Goal: Transaction & Acquisition: Download file/media

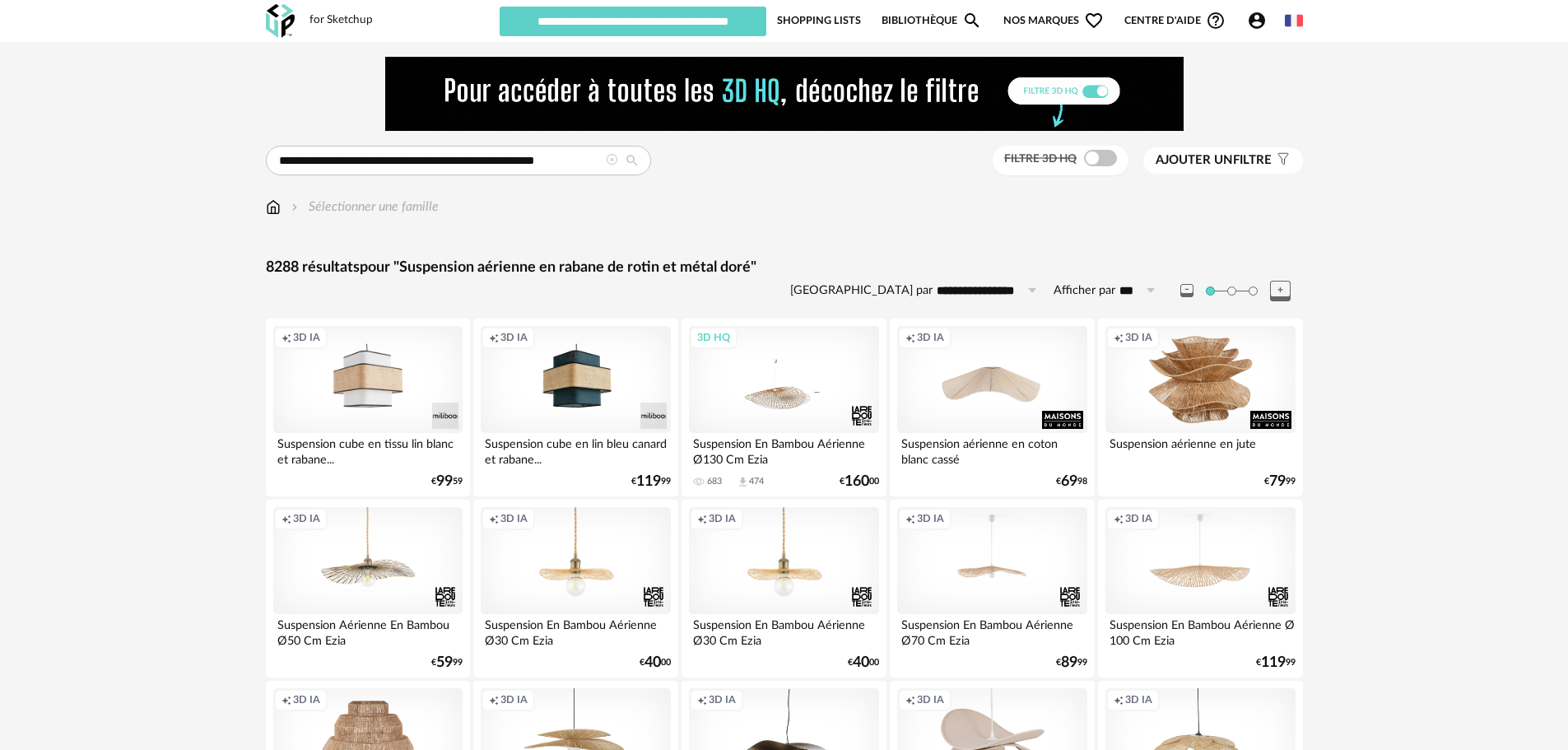
type input "********"
click at [613, 161] on icon at bounding box center [612, 160] width 12 height 12
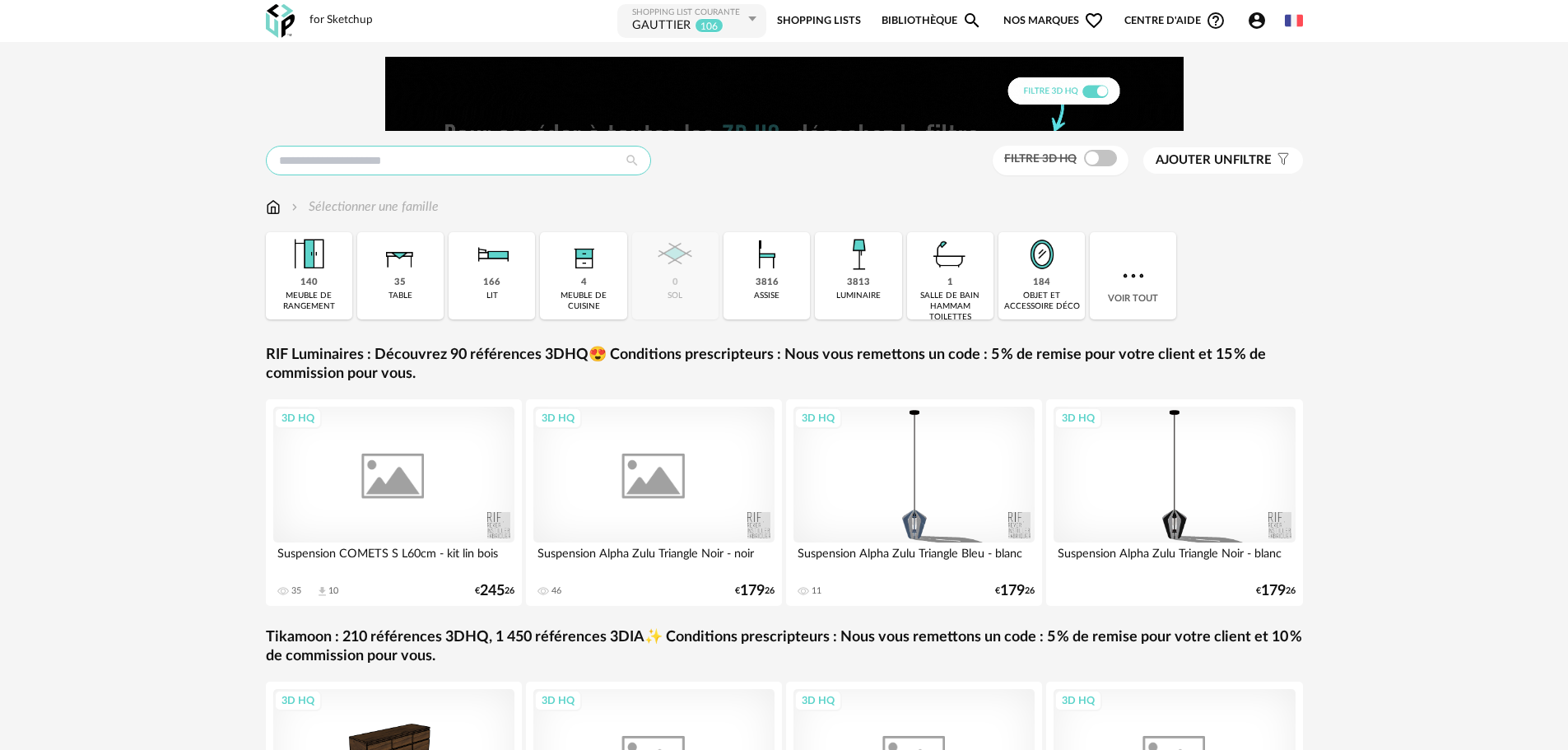
click at [561, 164] on input "text" at bounding box center [458, 160] width 385 height 29
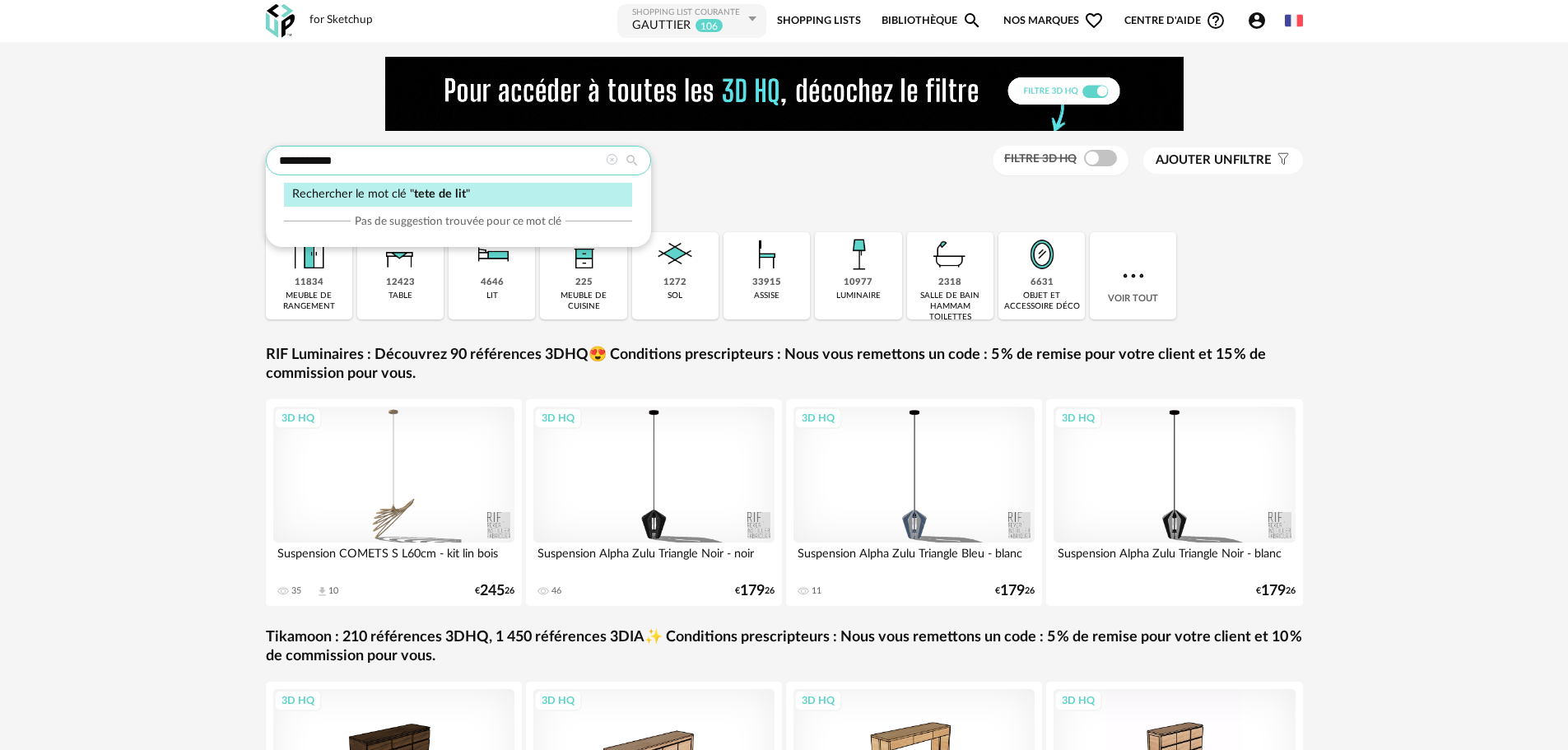
type input "**********"
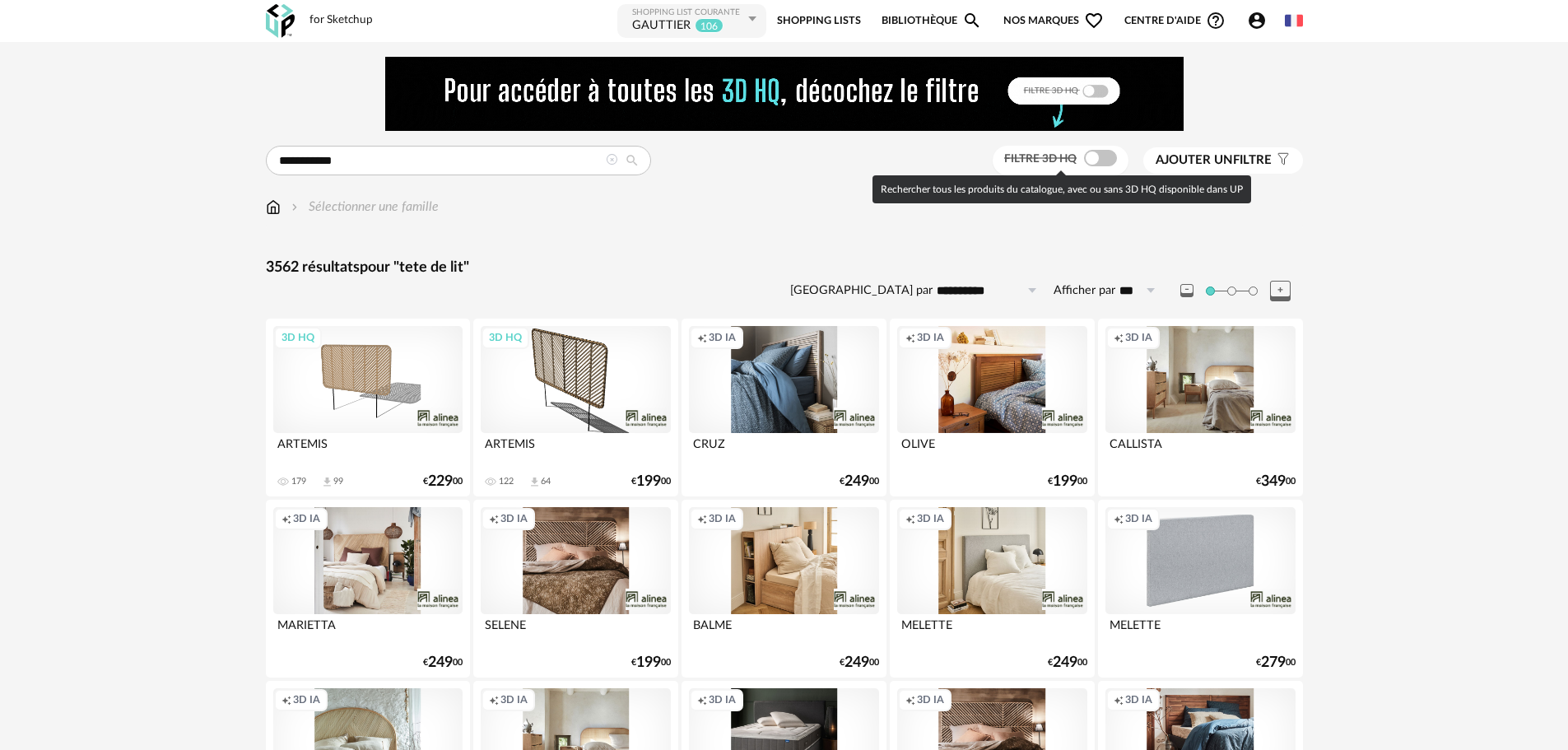
click at [1088, 154] on span at bounding box center [1100, 159] width 33 height 17
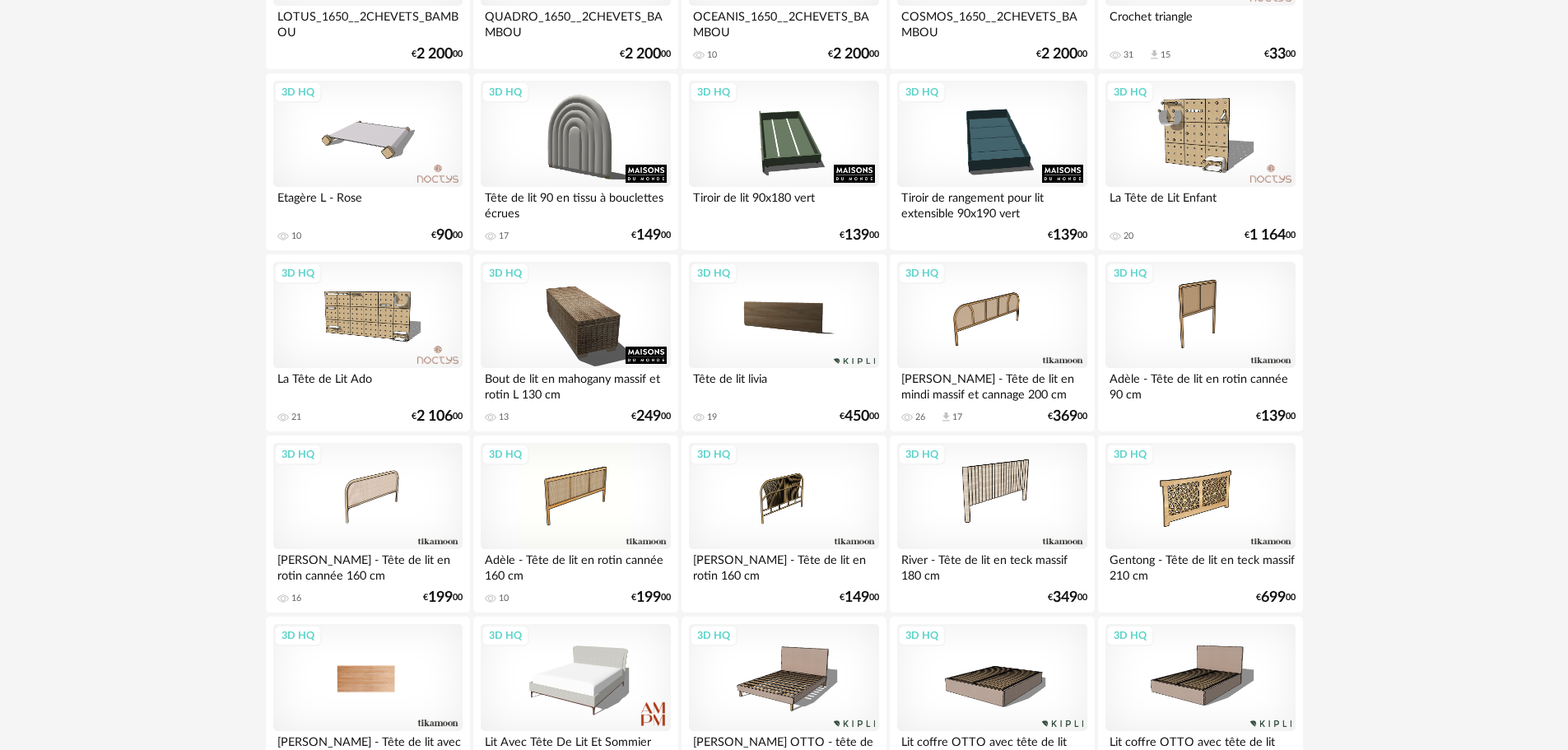
scroll to position [3047, 0]
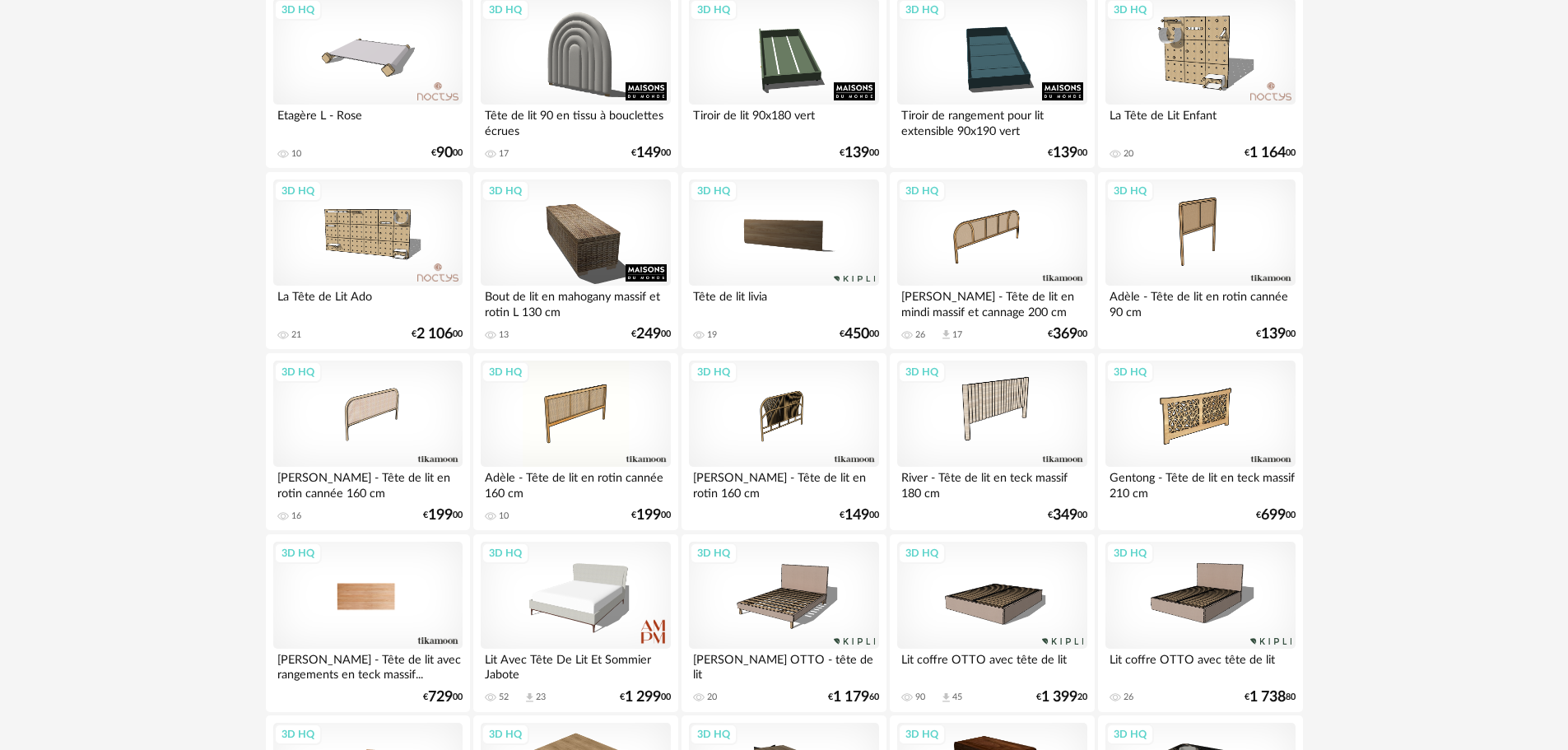
click at [363, 595] on div "3D HQ" at bounding box center [368, 596] width 190 height 107
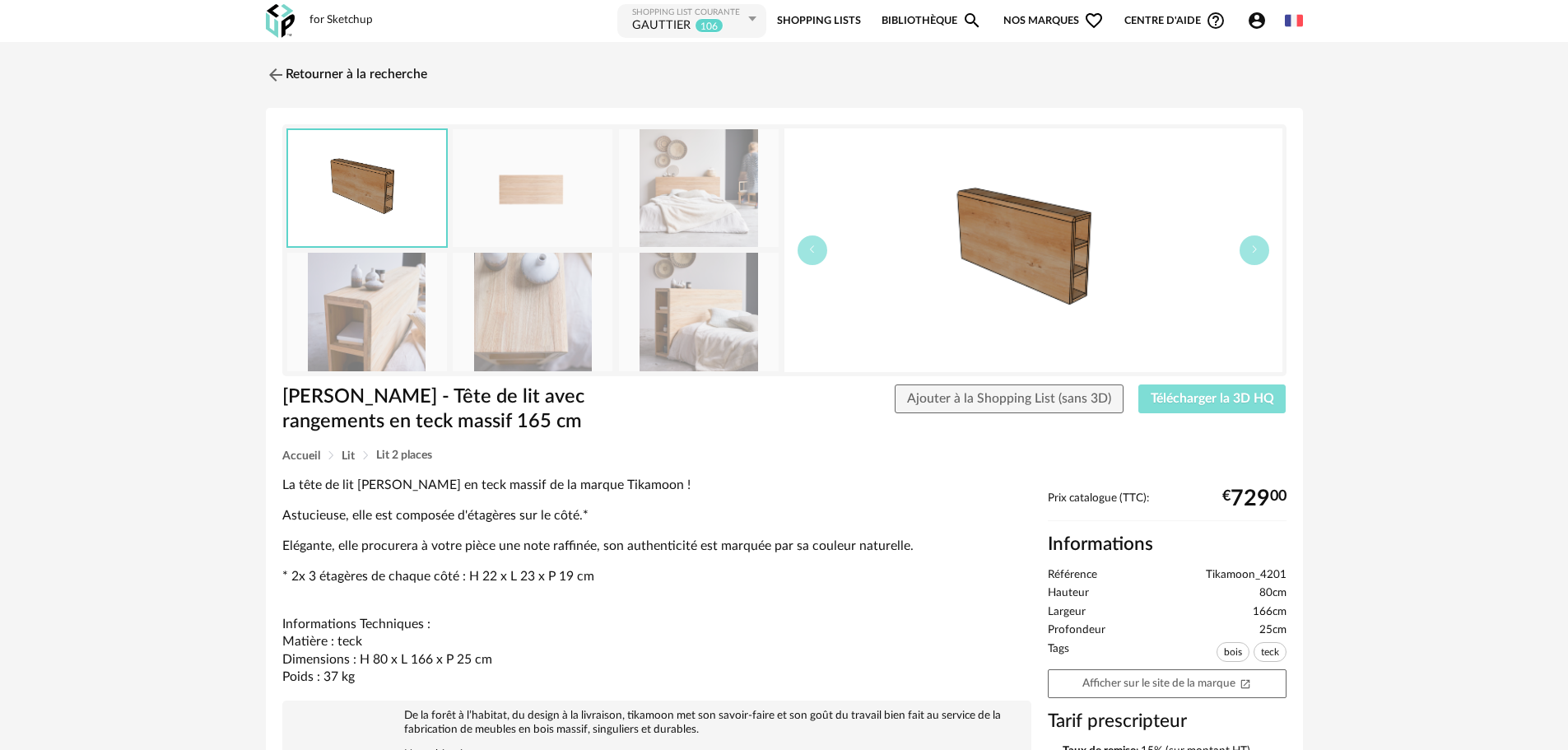
click at [1184, 400] on span "Télécharger la 3D HQ" at bounding box center [1212, 398] width 123 height 13
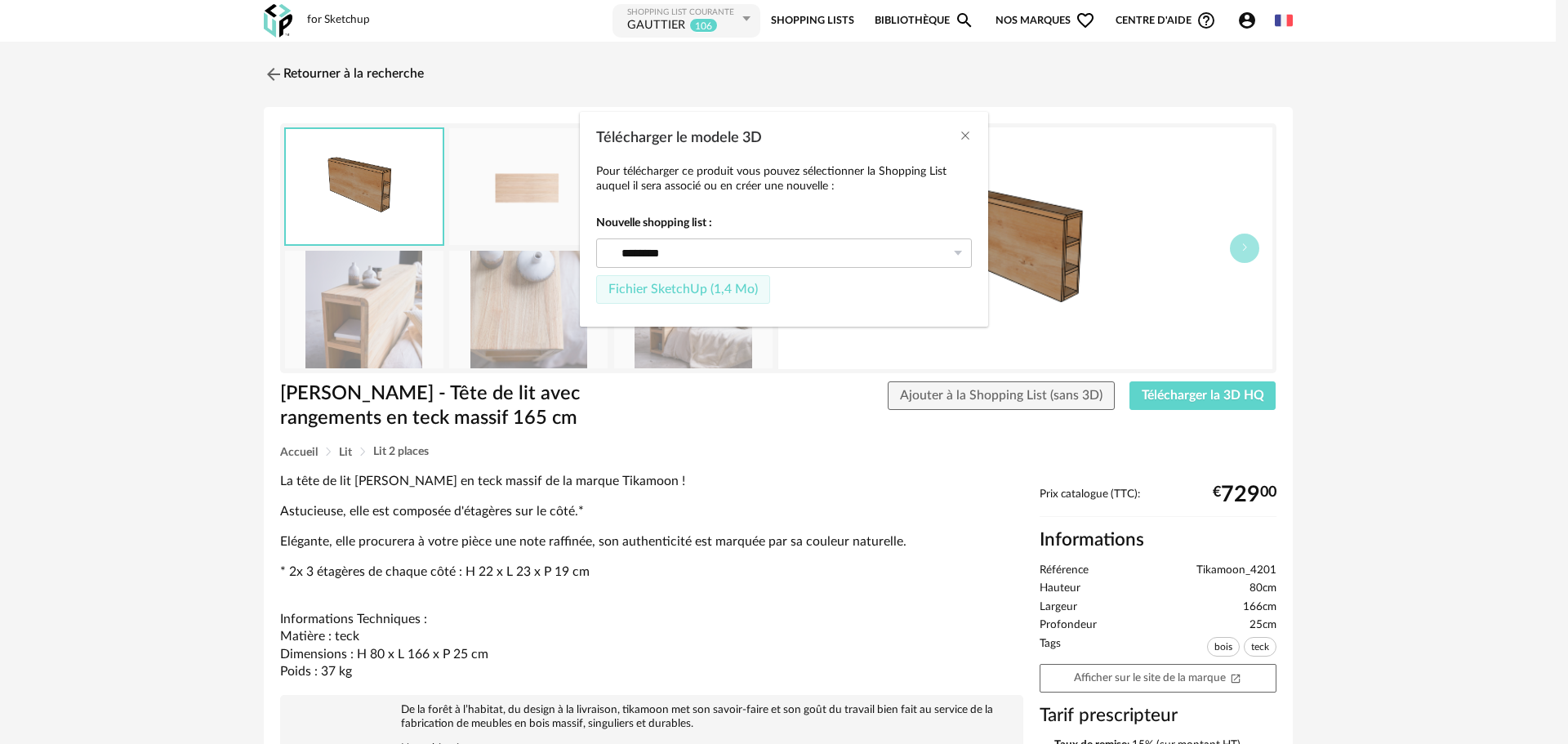
click at [618, 288] on span "Fichier SketchUp (1,4 Mo)" at bounding box center [683, 290] width 150 height 13
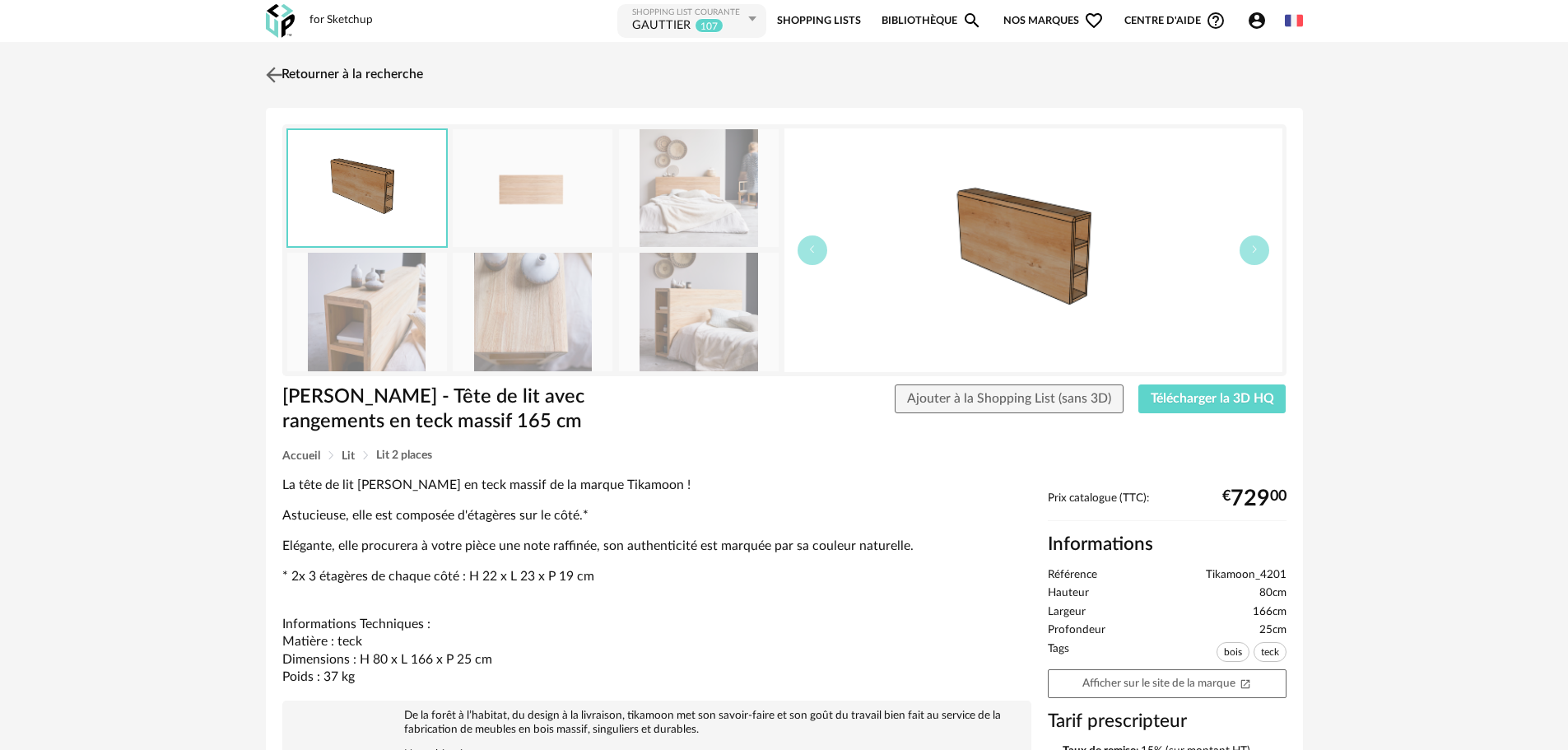
click at [279, 70] on img at bounding box center [273, 75] width 23 height 23
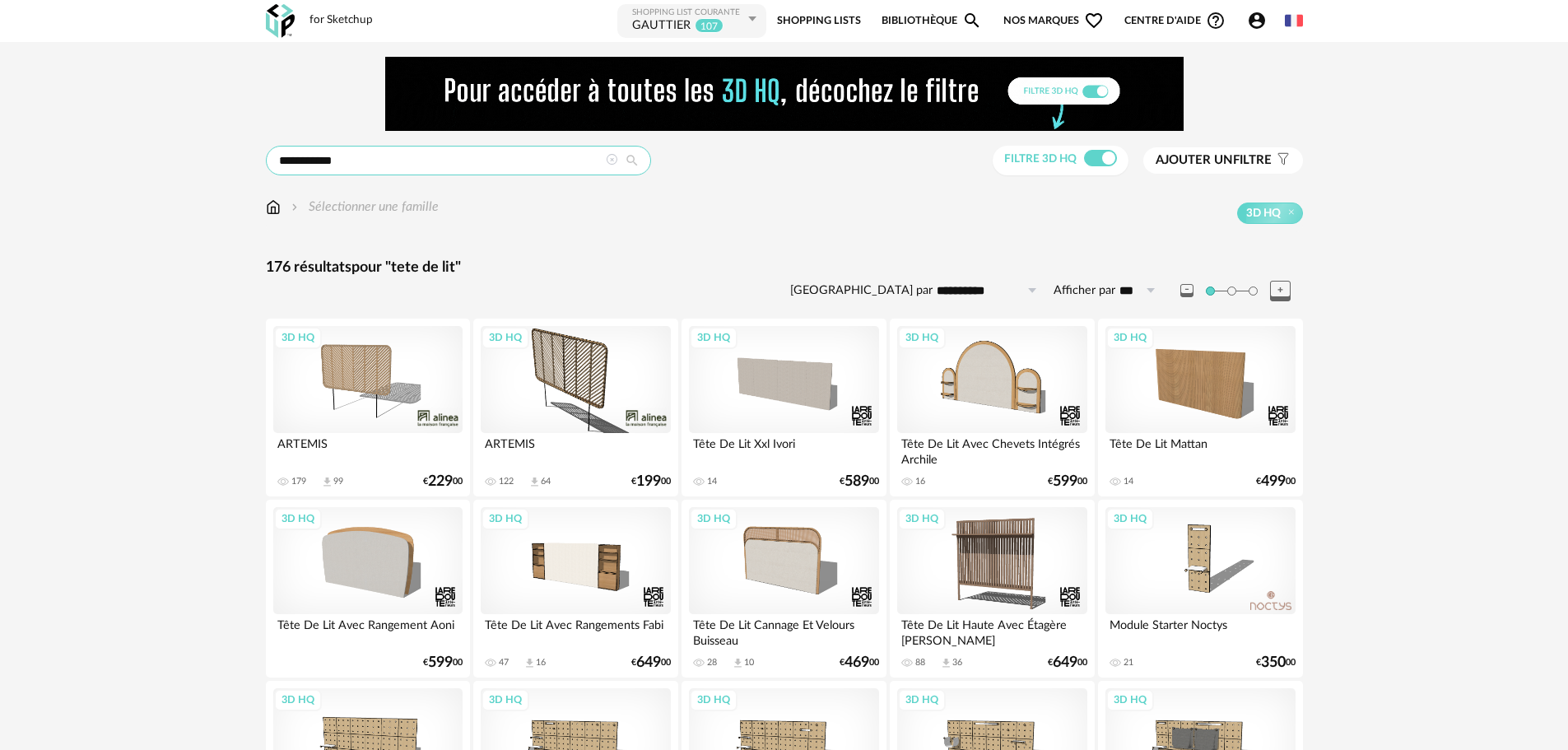
drag, startPoint x: 377, startPoint y: 160, endPoint x: 231, endPoint y: 163, distance: 146.0
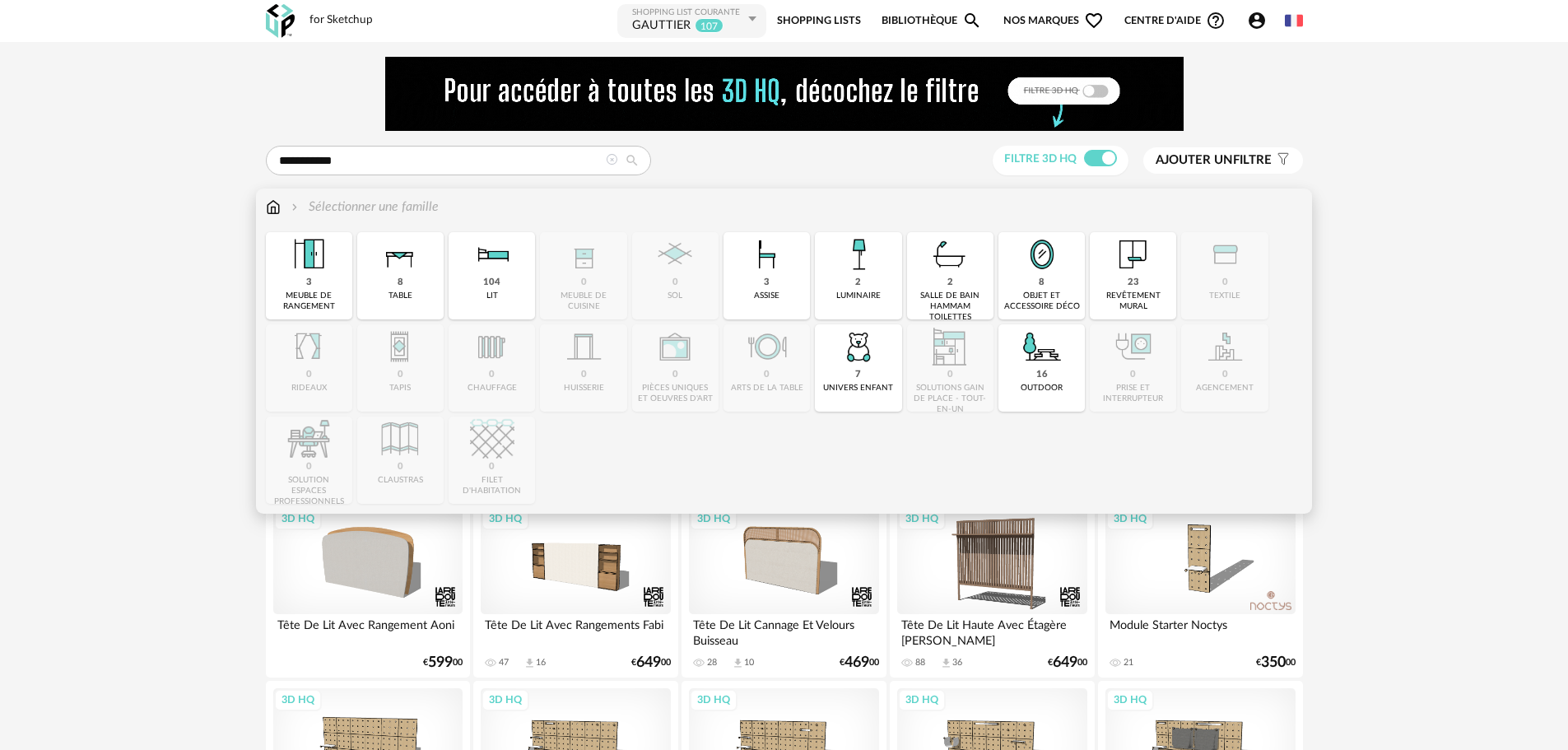
click at [273, 211] on img at bounding box center [273, 207] width 15 height 19
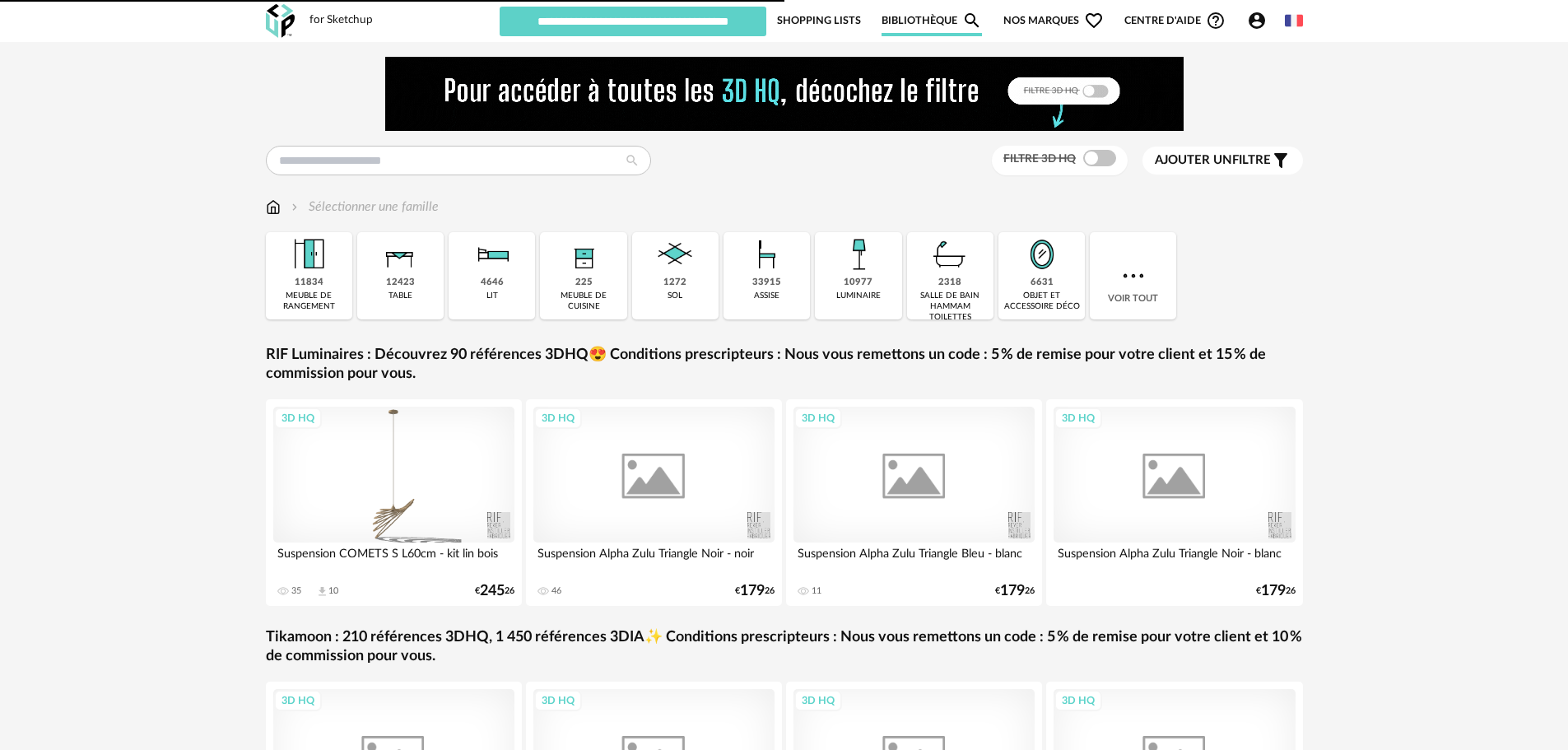
type input "********"
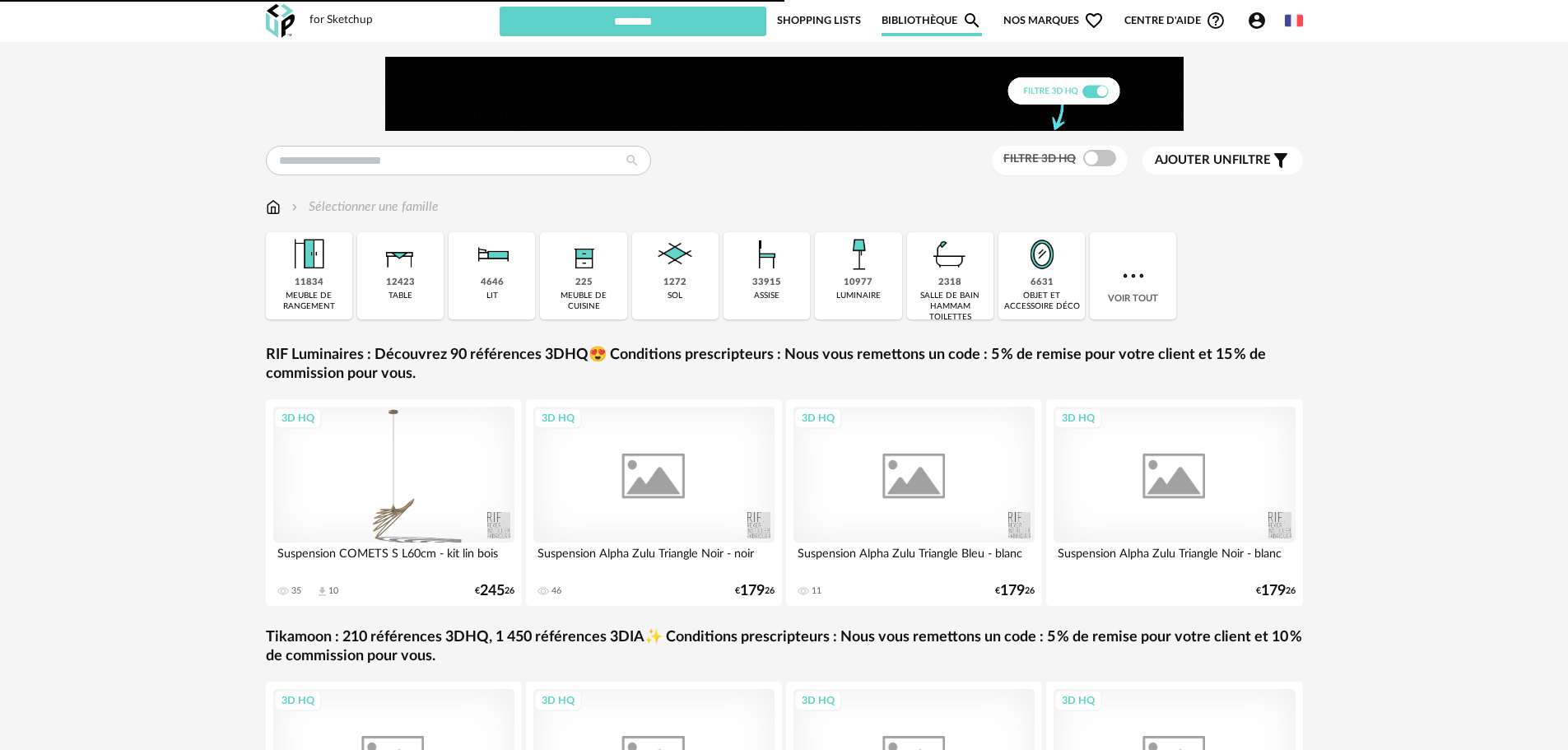
click at [848, 261] on img at bounding box center [858, 254] width 44 height 44
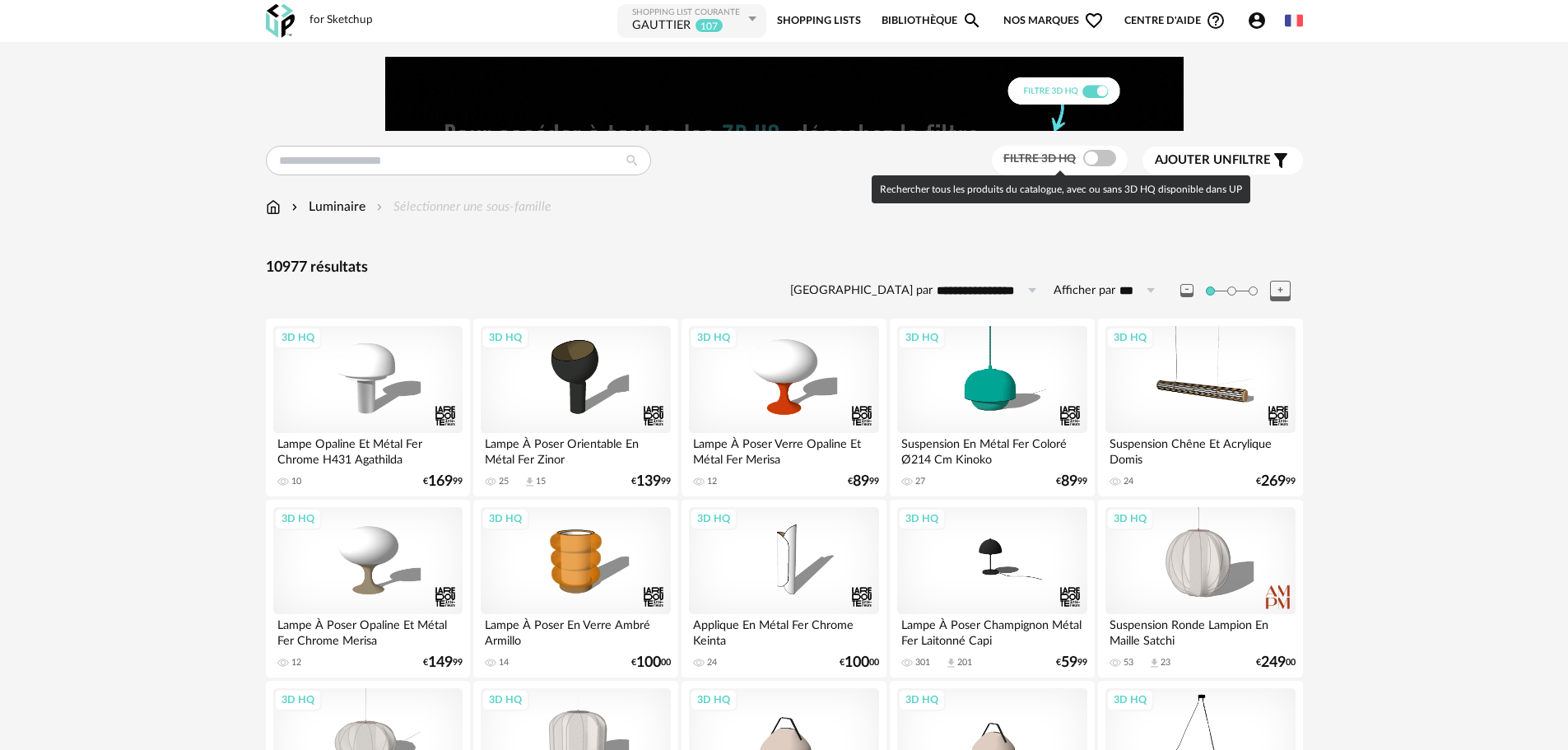
click at [1093, 155] on span at bounding box center [1099, 159] width 33 height 17
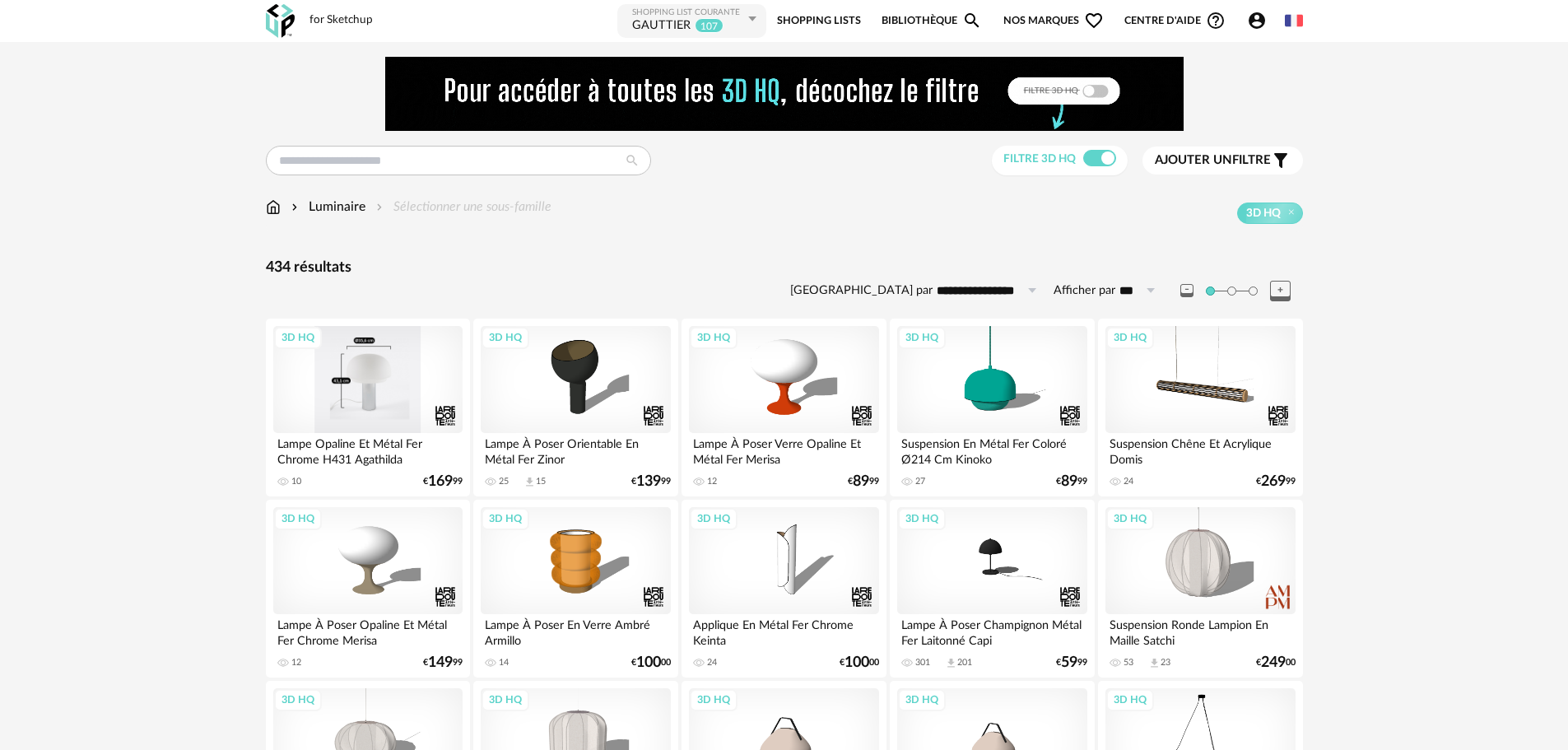
click at [366, 406] on div "3D HQ" at bounding box center [368, 380] width 190 height 107
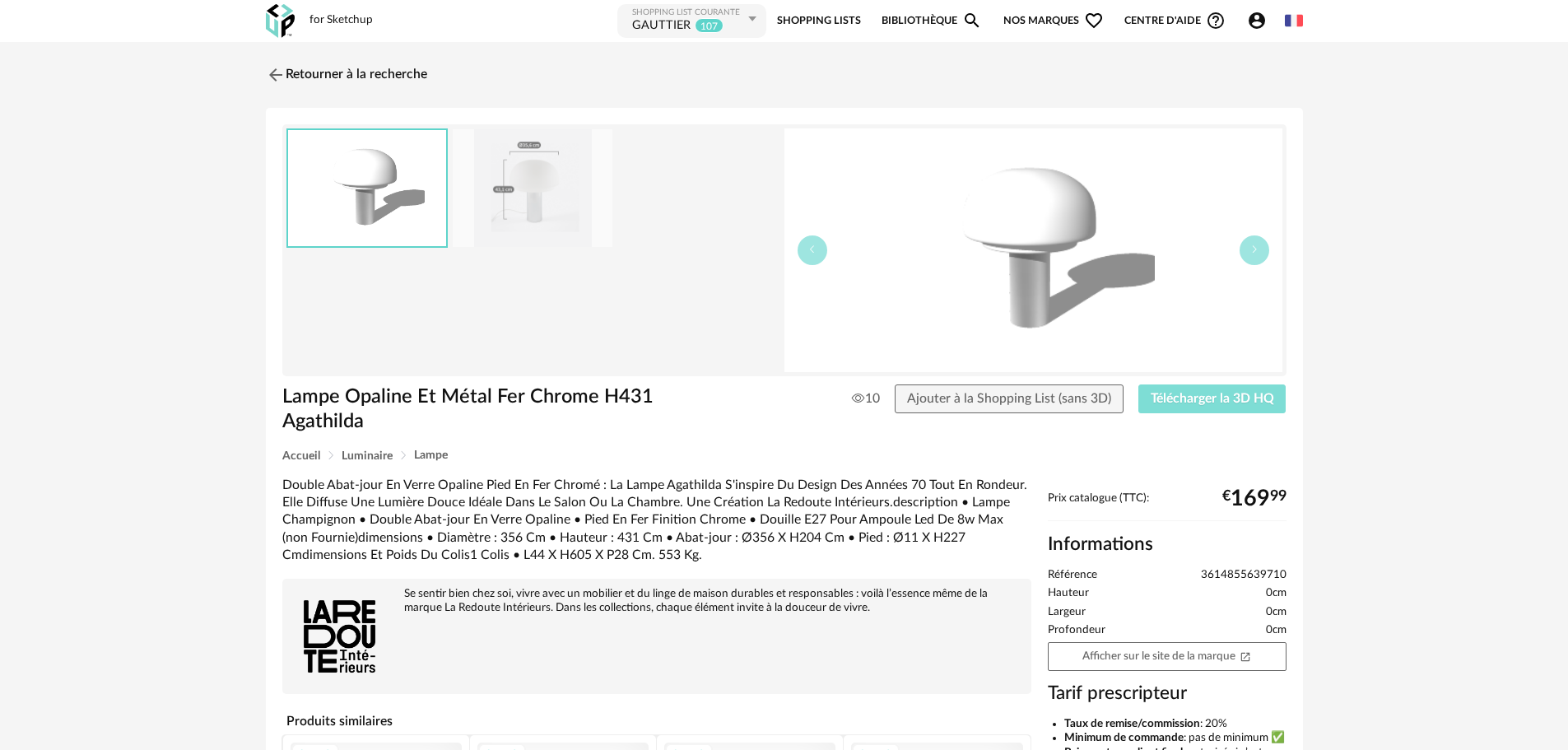
click at [1216, 386] on button "Télécharger la 3D HQ" at bounding box center [1212, 398] width 148 height 29
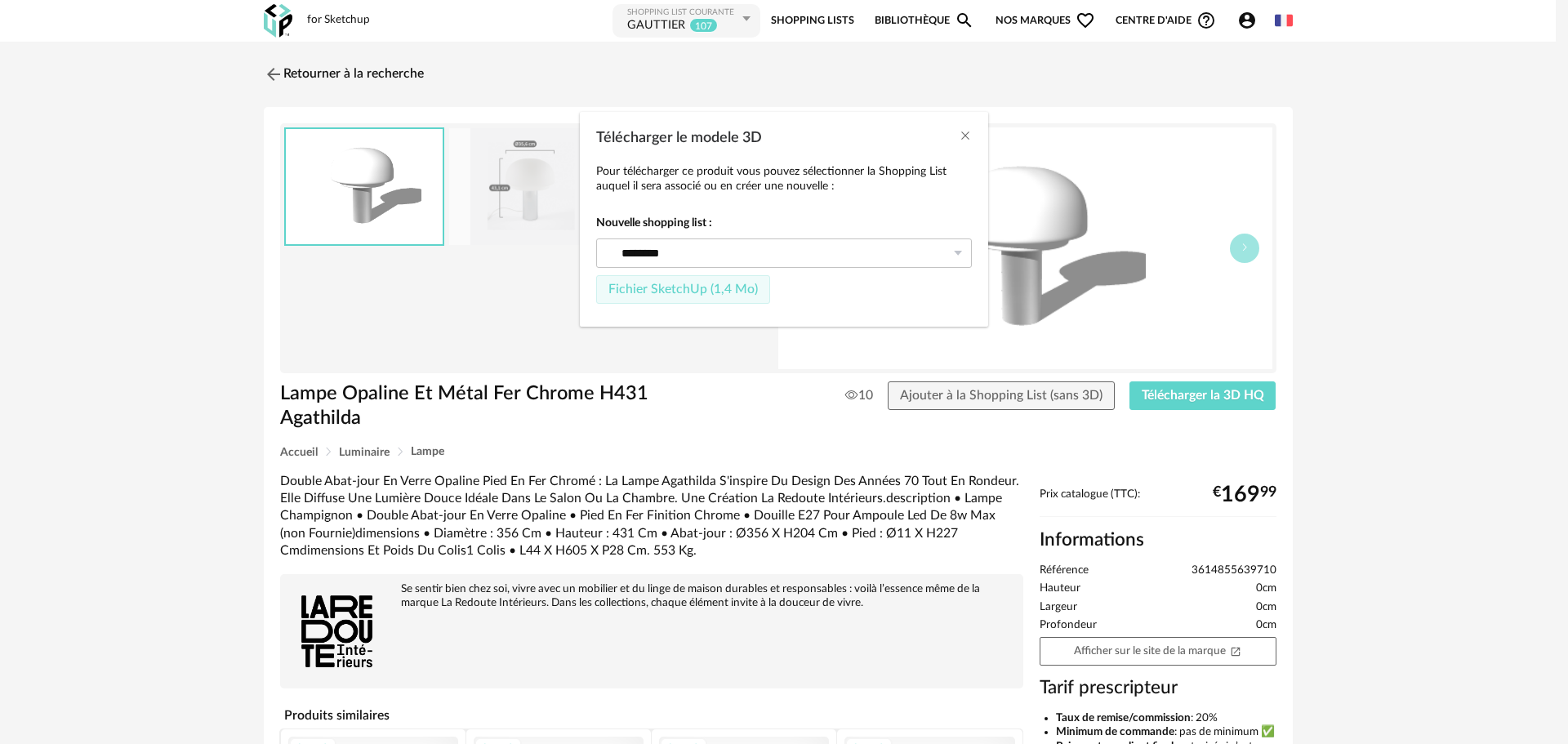
click at [685, 292] on span "Fichier SketchUp (1,4 Mo)" at bounding box center [683, 290] width 150 height 13
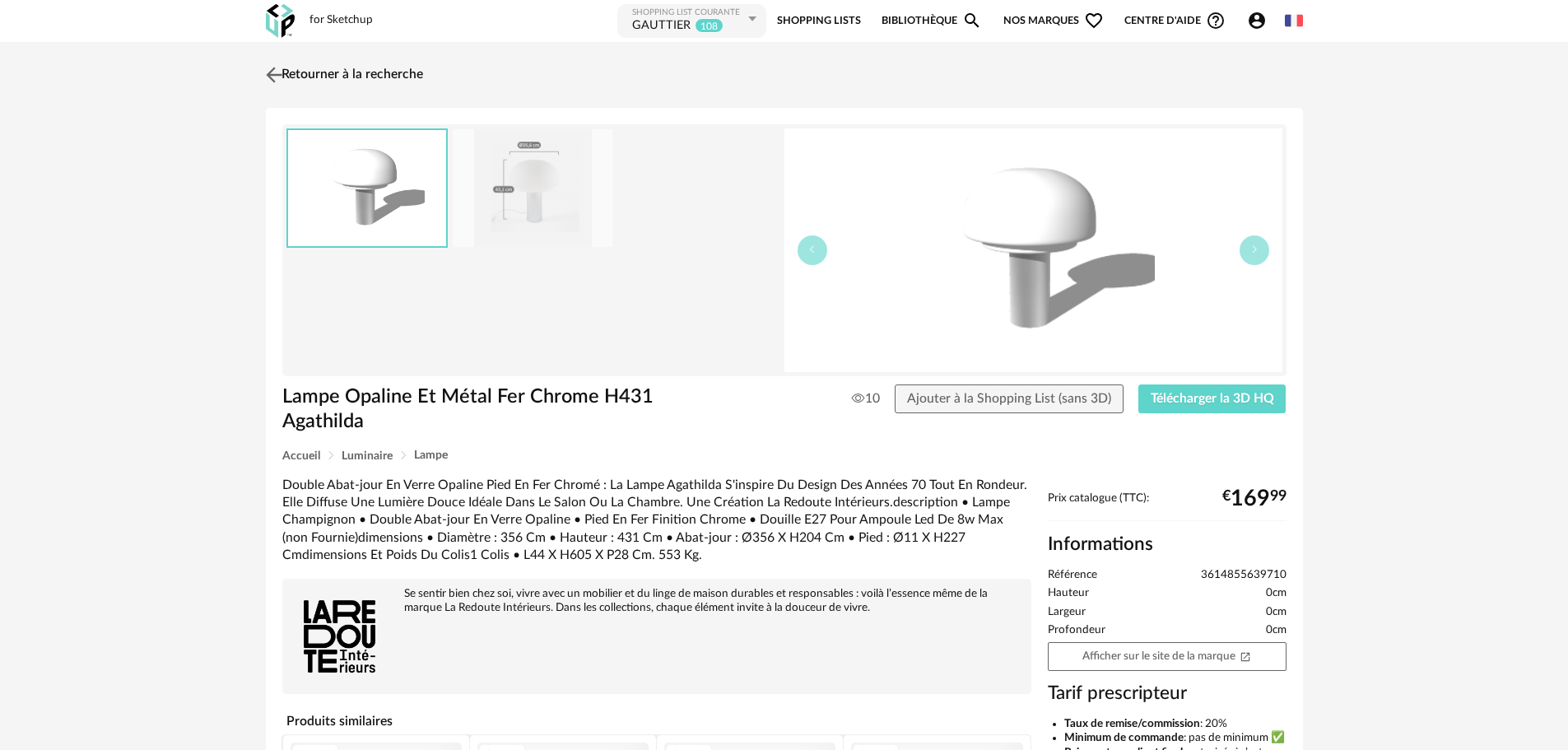
click at [271, 71] on img at bounding box center [273, 75] width 23 height 23
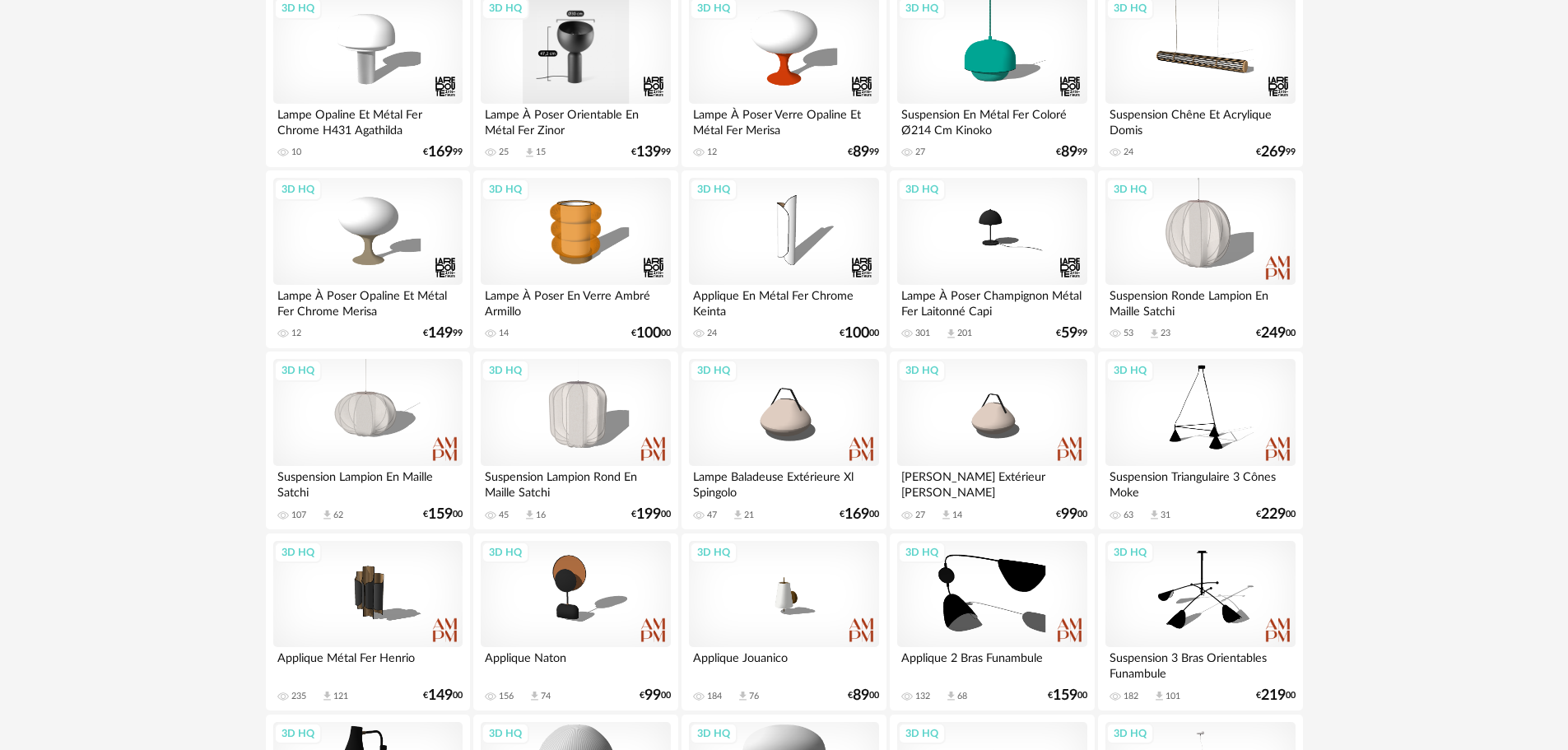
scroll to position [82, 0]
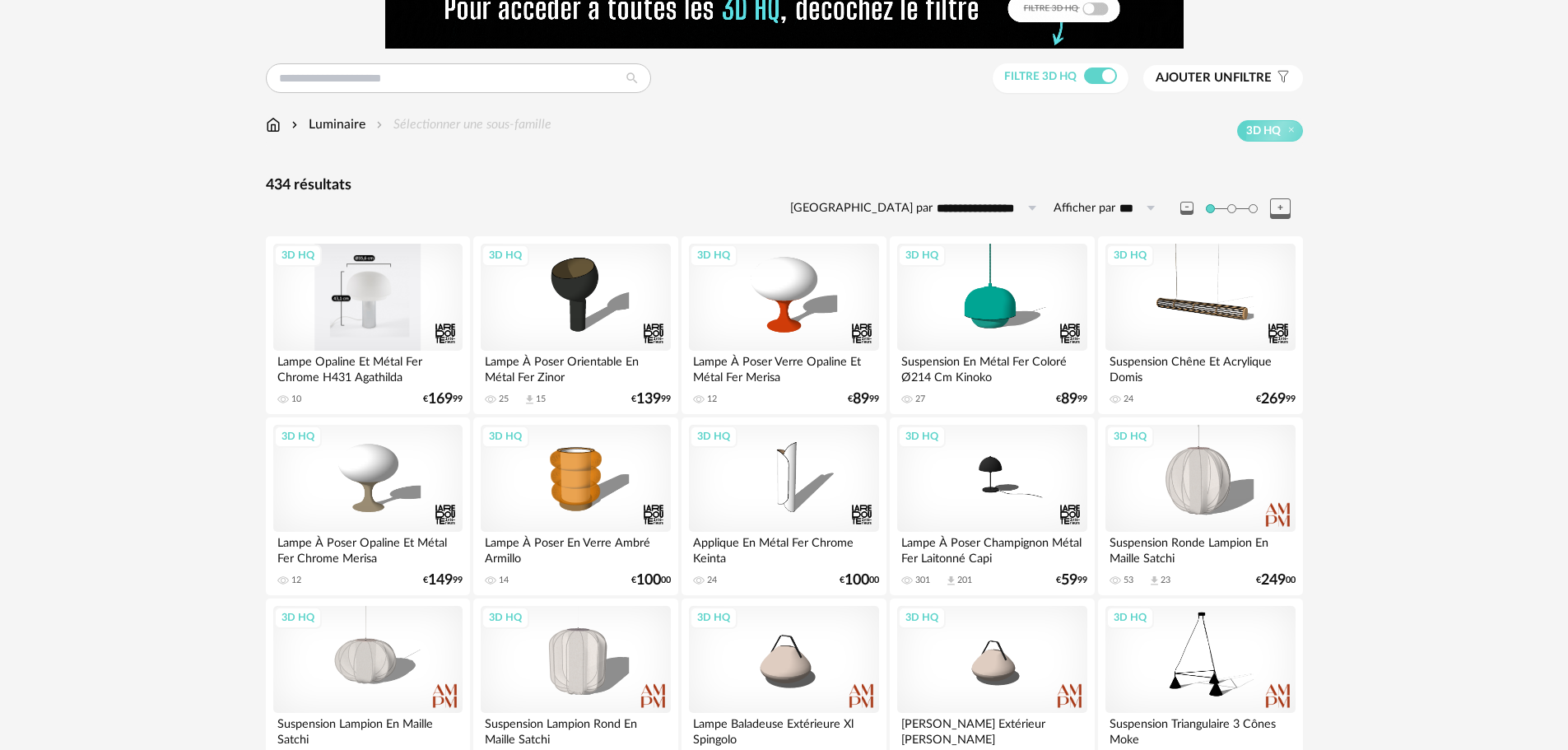
click at [357, 285] on div "3D HQ" at bounding box center [368, 298] width 190 height 107
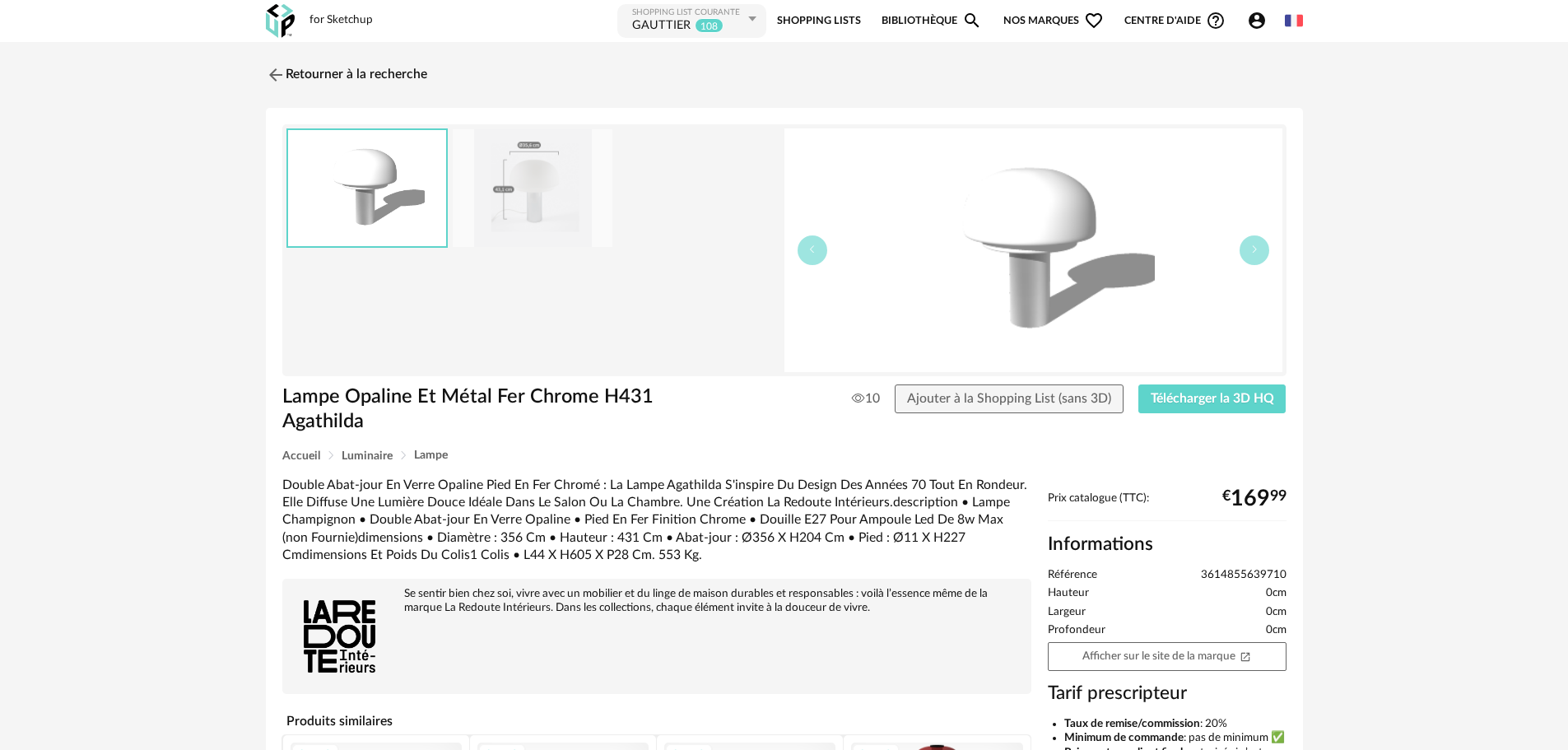
click at [515, 173] on img at bounding box center [532, 188] width 159 height 117
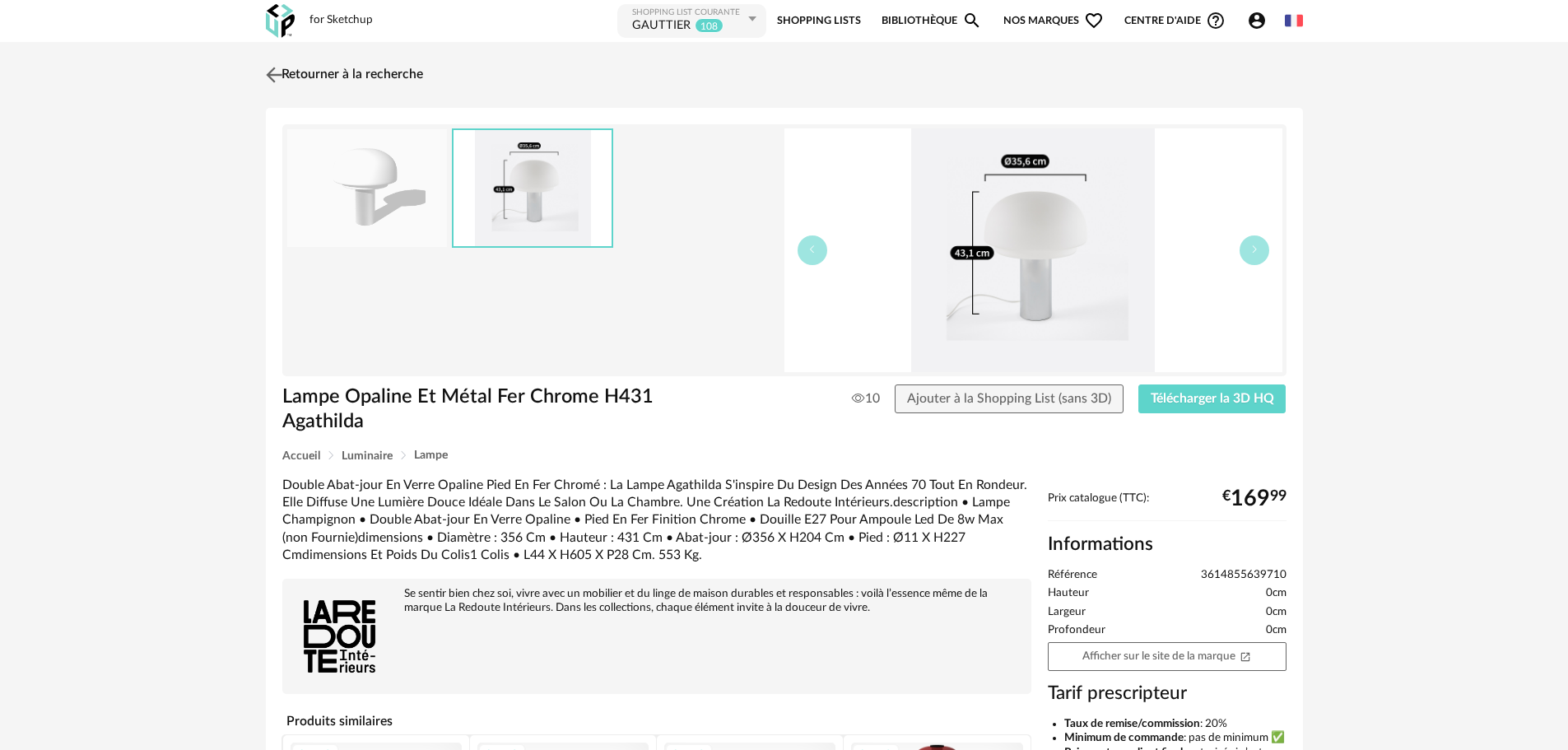
click at [285, 76] on img at bounding box center [273, 75] width 23 height 23
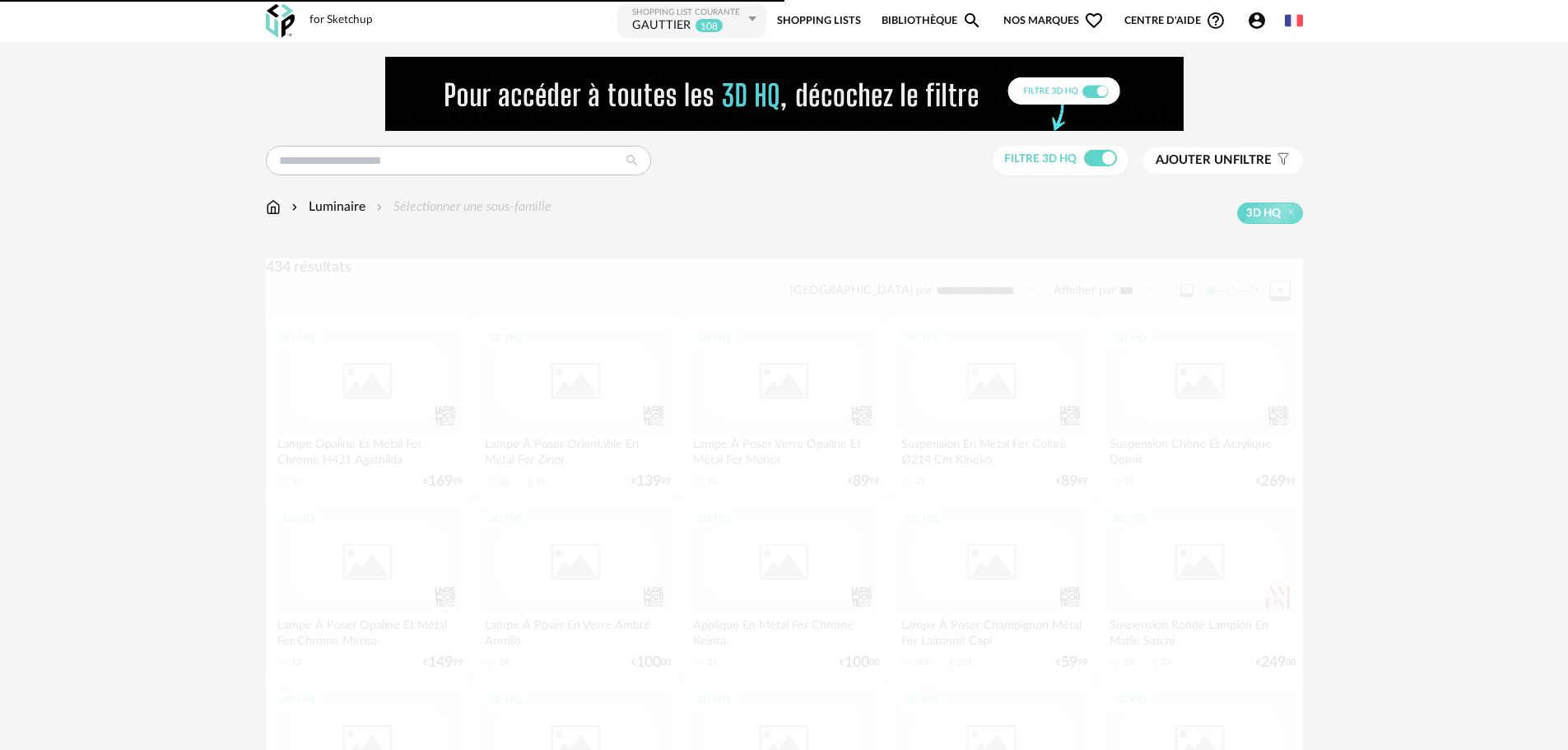
scroll to position [138, 0]
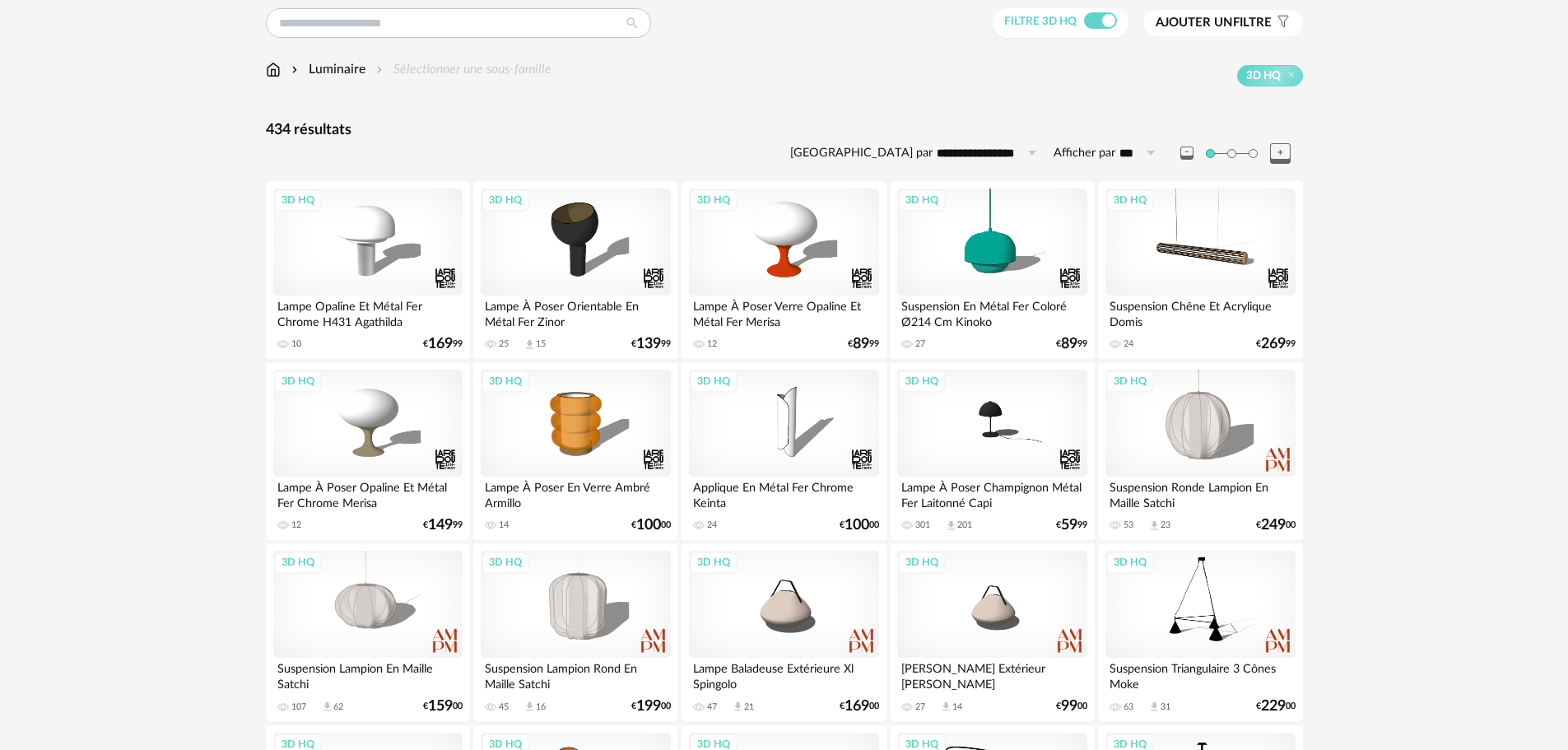
click at [1189, 17] on span "Ajouter un" at bounding box center [1194, 23] width 77 height 13
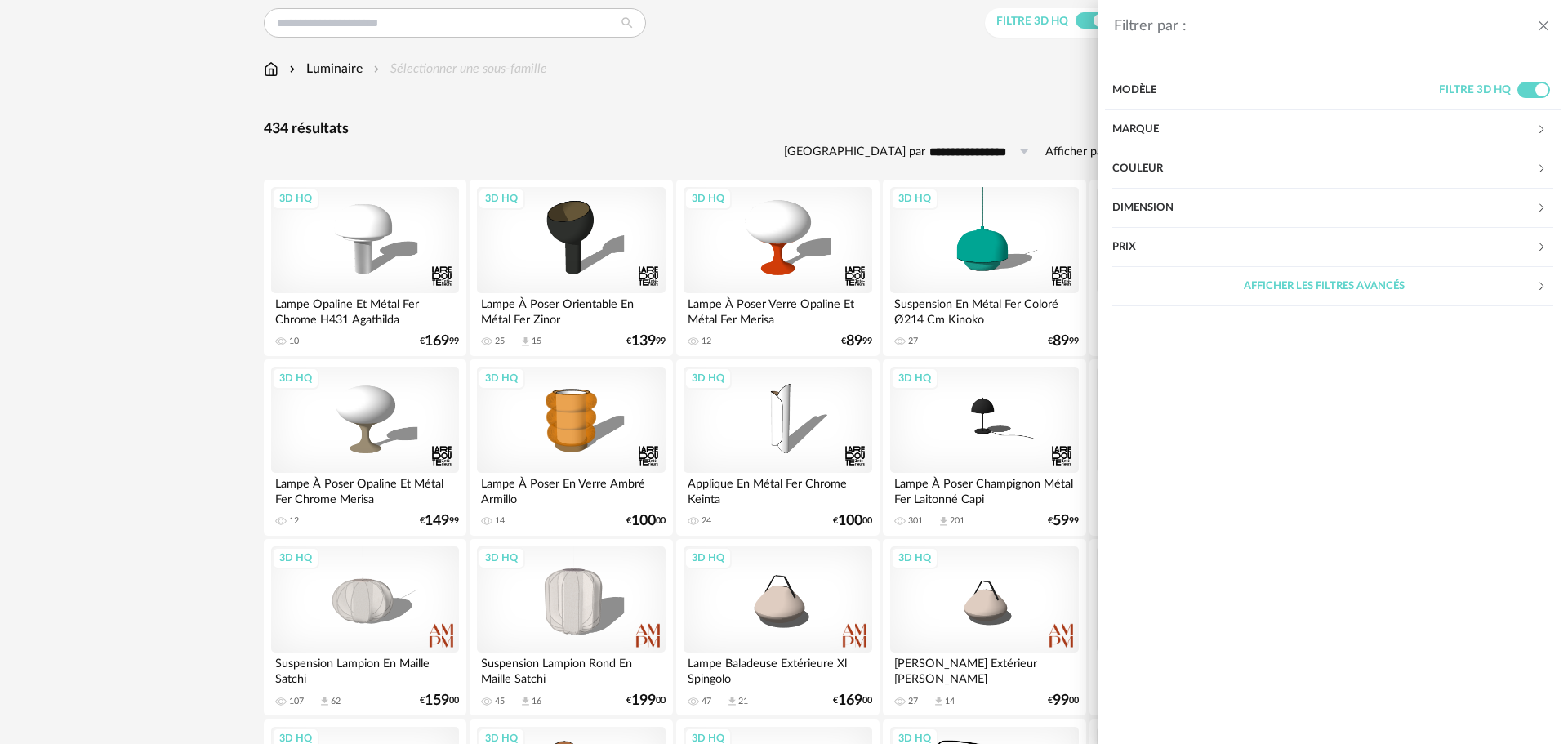
click at [1170, 198] on div "Dimension" at bounding box center [1324, 208] width 424 height 39
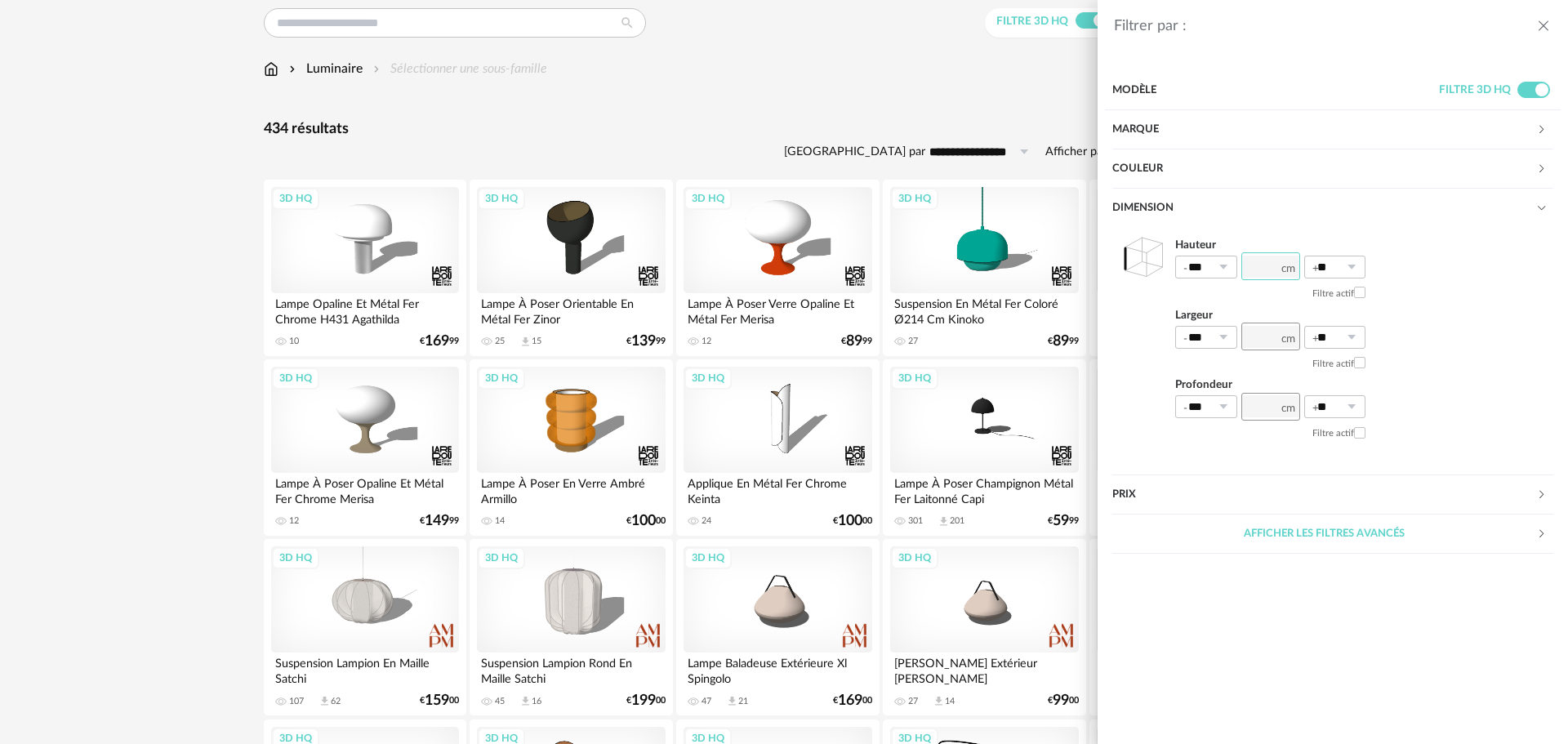
click at [1268, 265] on input "number" at bounding box center [1270, 265] width 59 height 27
type input "**"
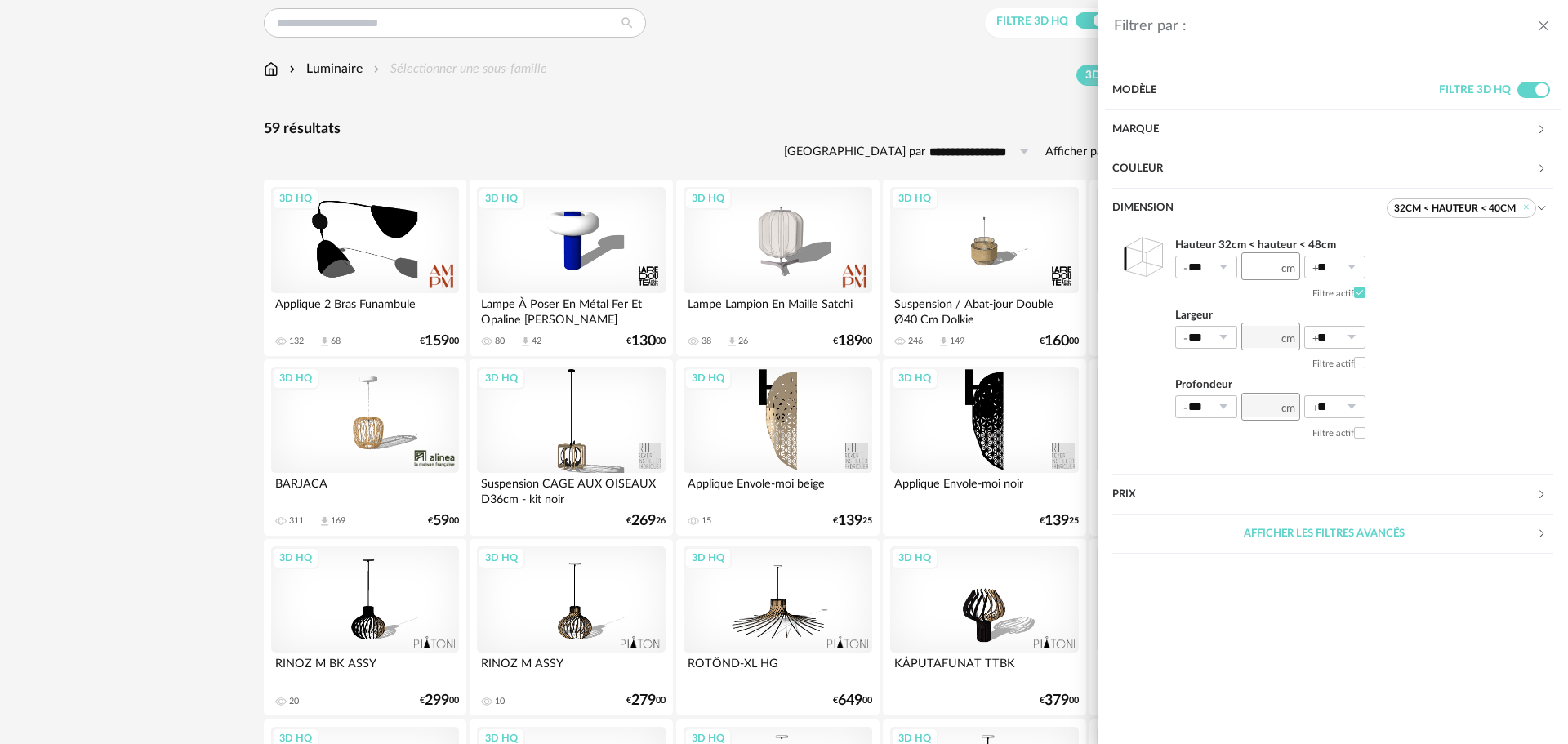
click at [693, 131] on div "Filtrer par : Modèle Filtre 3D HQ Marque &tradition 0 101 Copenhagen 0 366 Conc…" at bounding box center [784, 372] width 1568 height 744
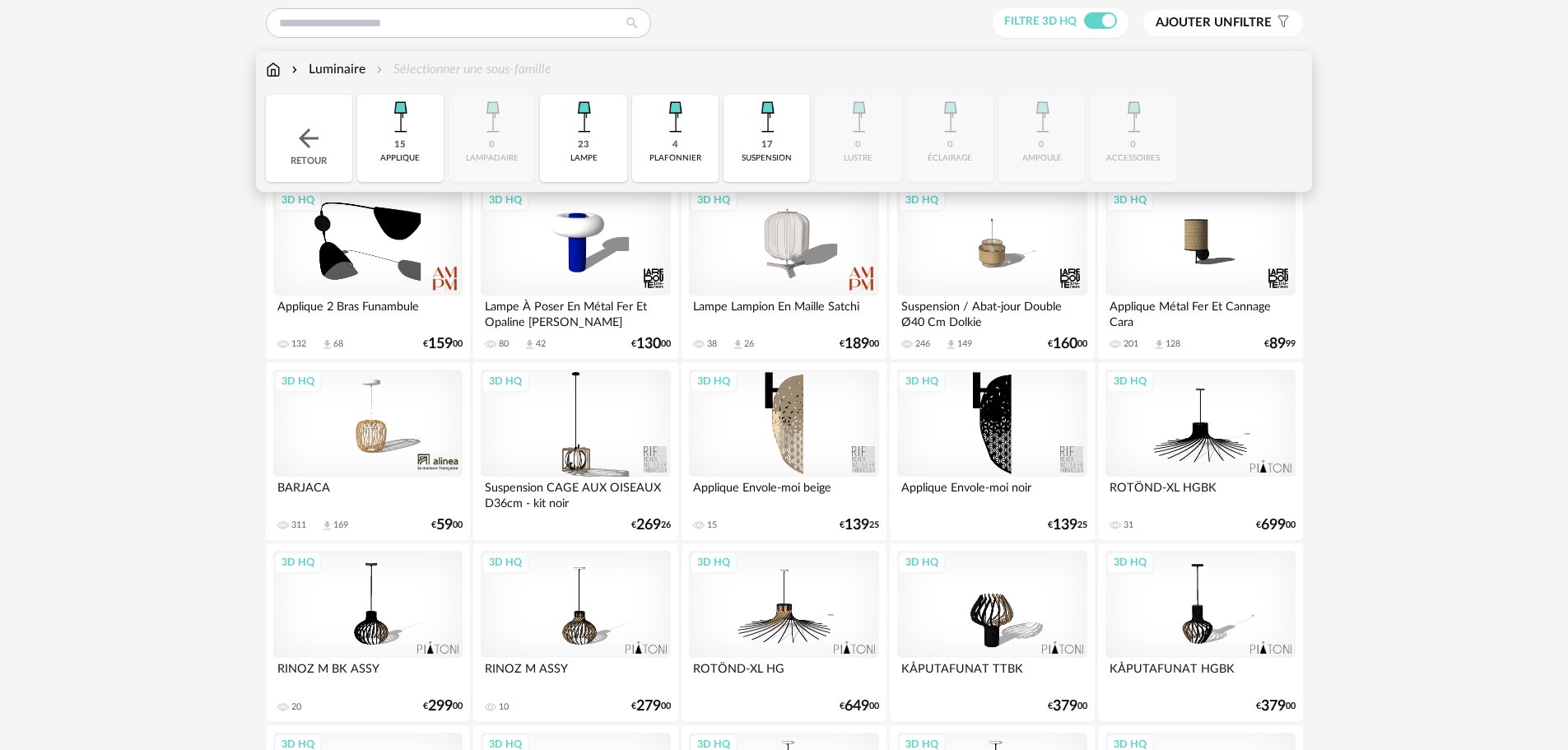
click at [583, 128] on img at bounding box center [584, 117] width 44 height 44
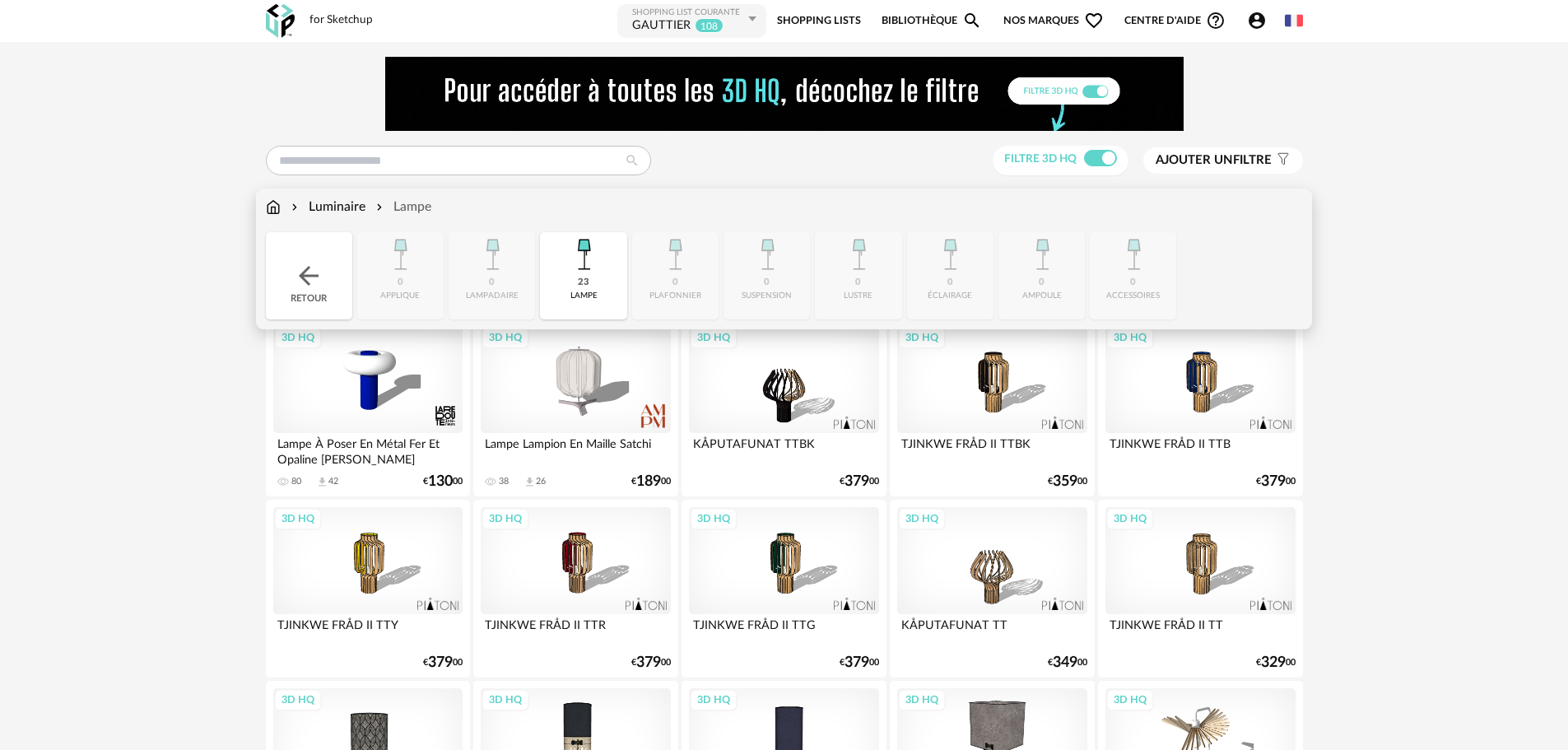
click at [273, 206] on img at bounding box center [273, 207] width 15 height 19
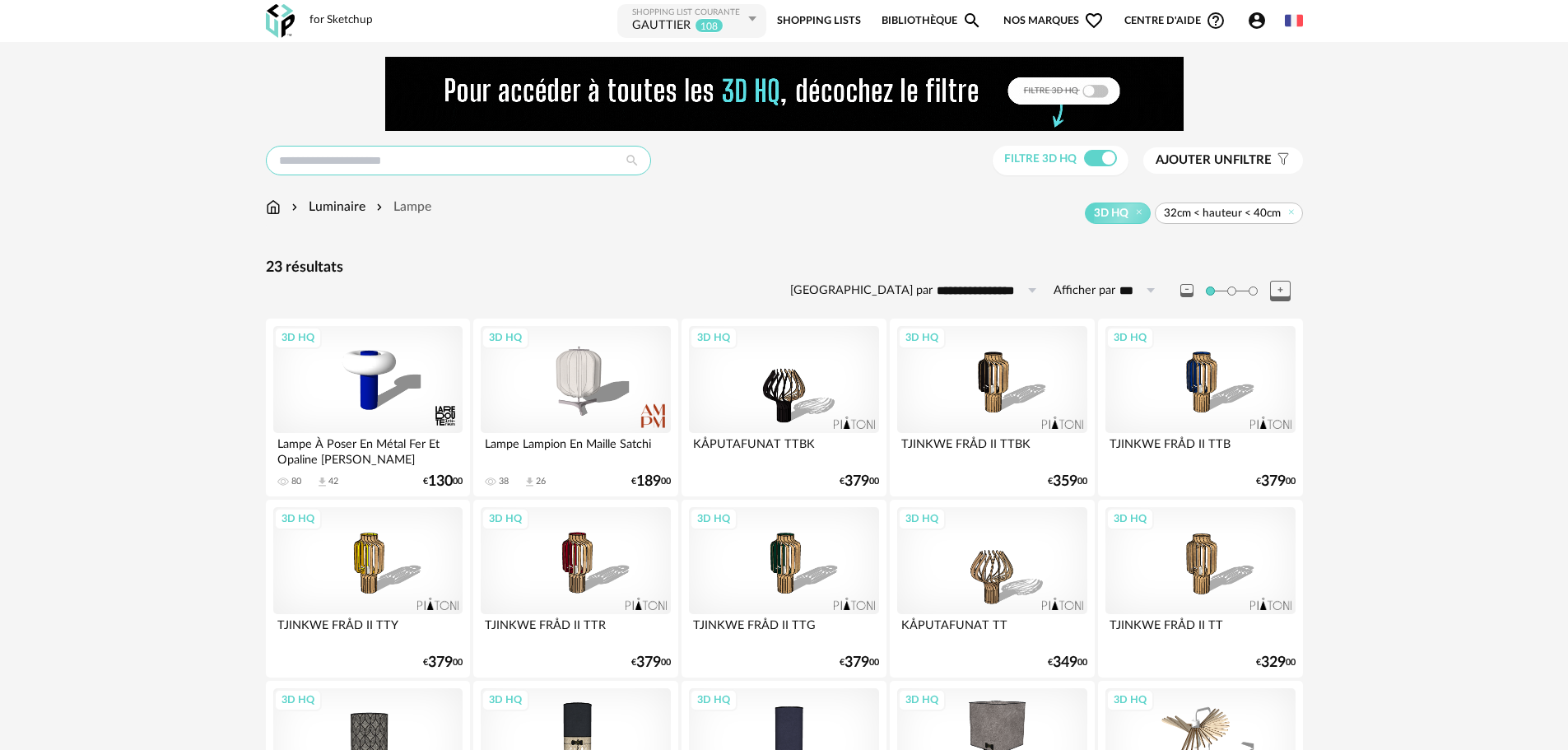
click at [350, 166] on input "text" at bounding box center [458, 160] width 385 height 29
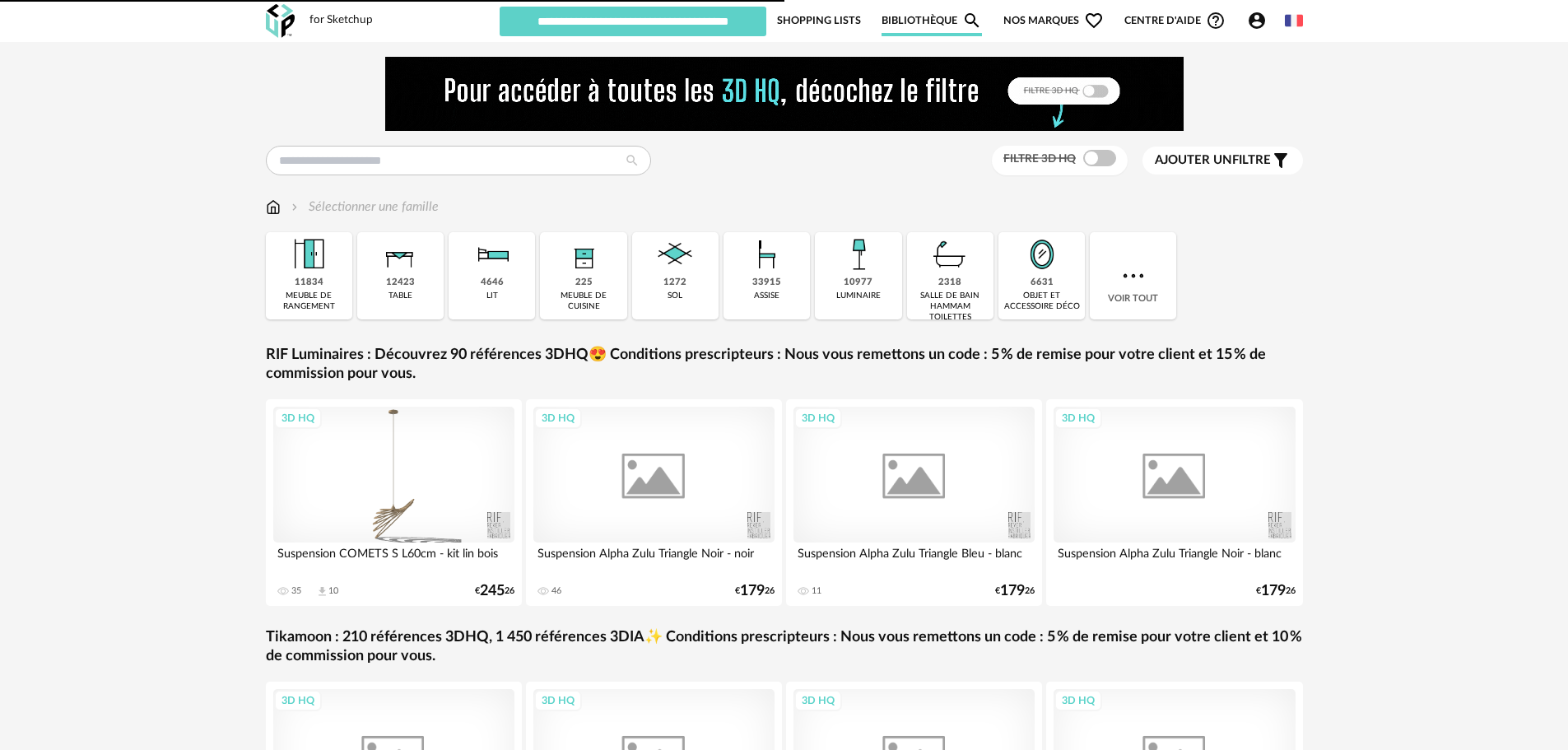
type input "********"
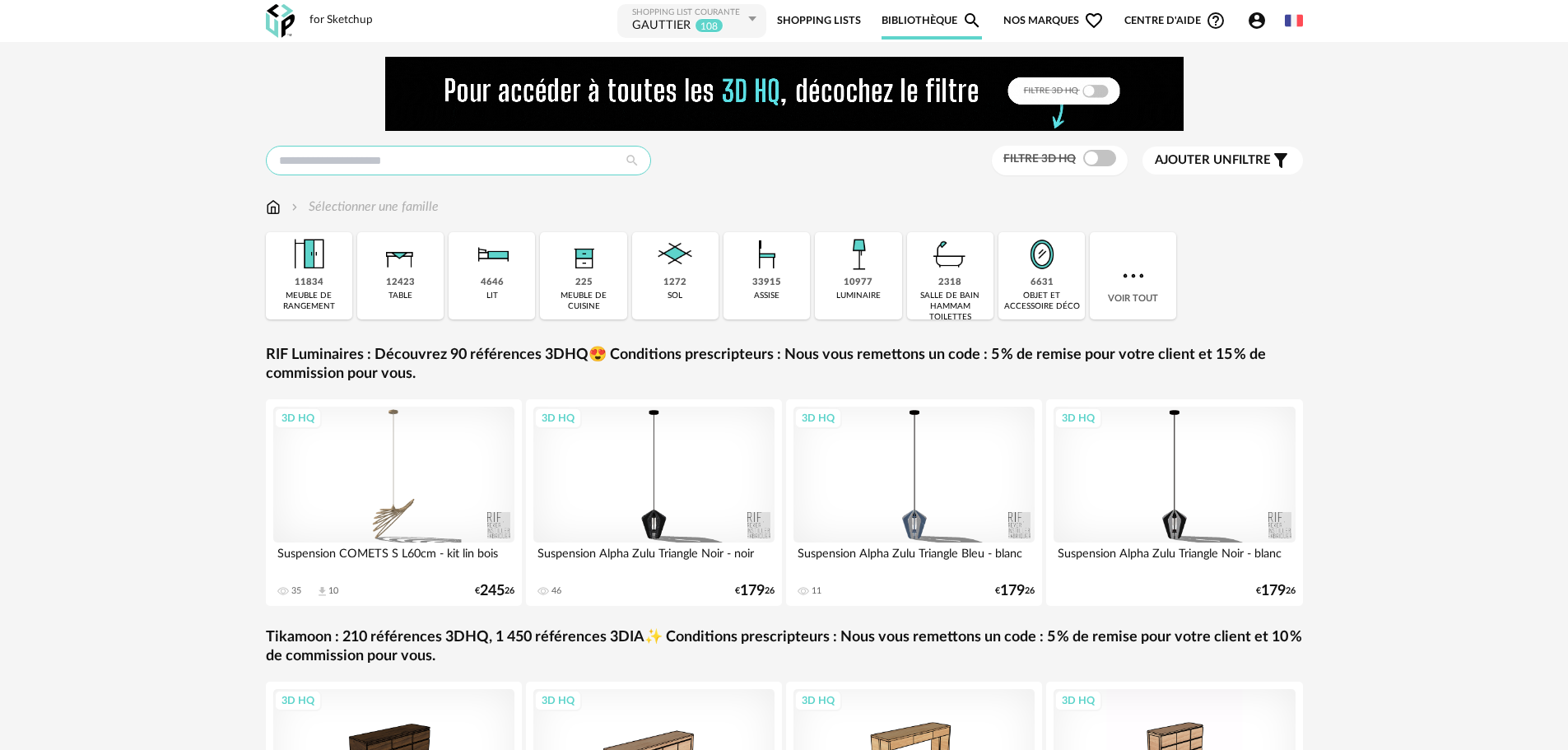
click at [353, 166] on input "text" at bounding box center [458, 160] width 385 height 29
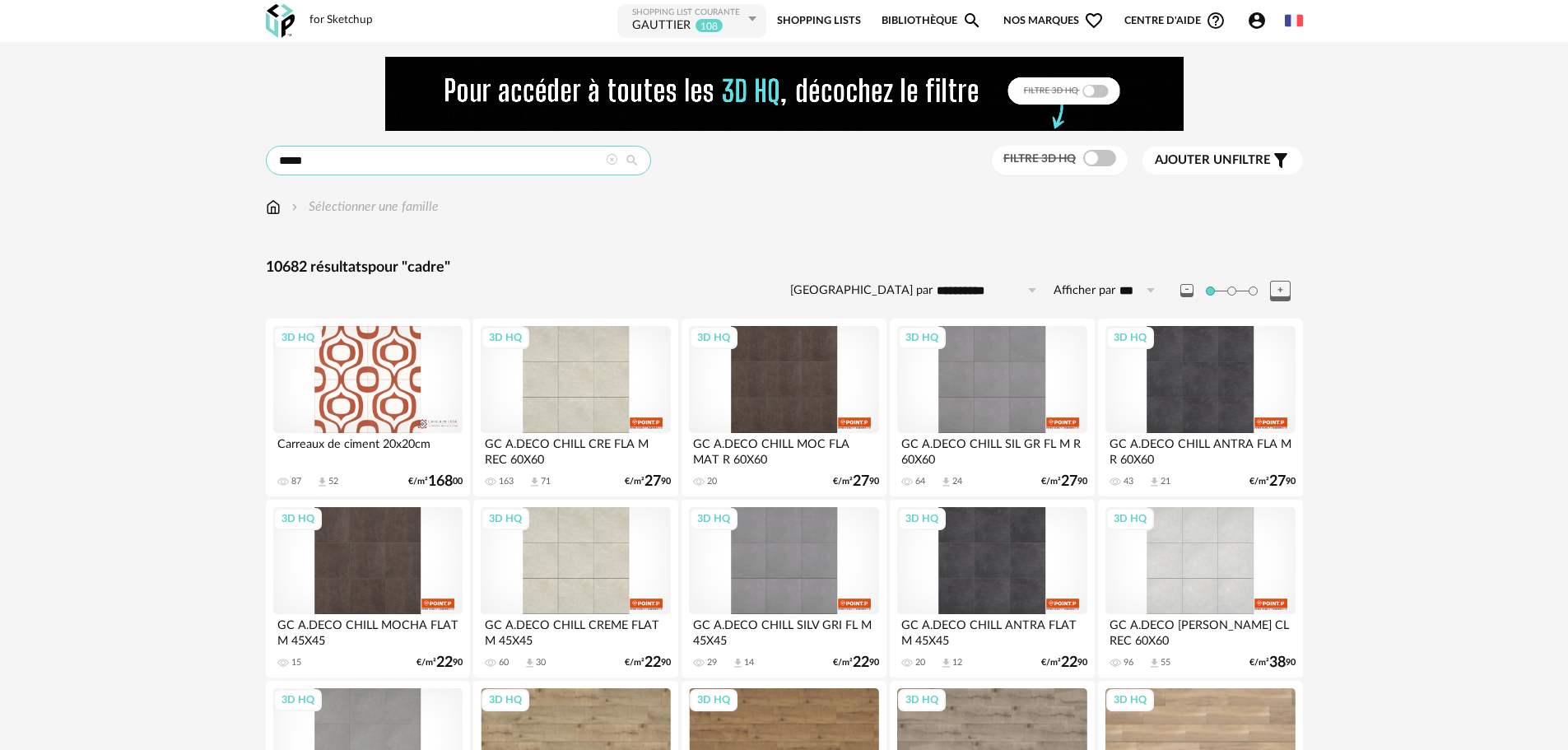
drag, startPoint x: 335, startPoint y: 154, endPoint x: 165, endPoint y: 204, distance: 177.2
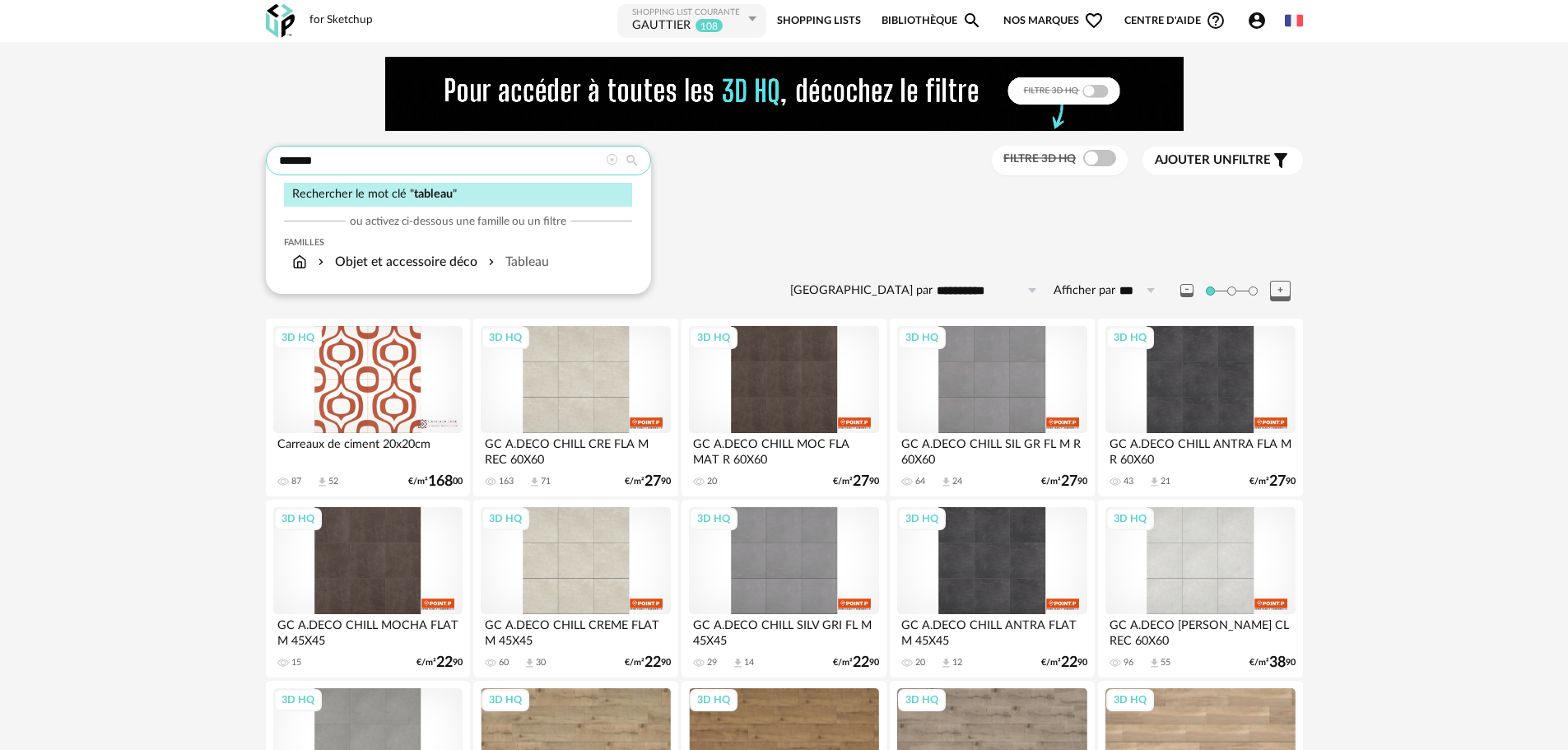
type input "*******"
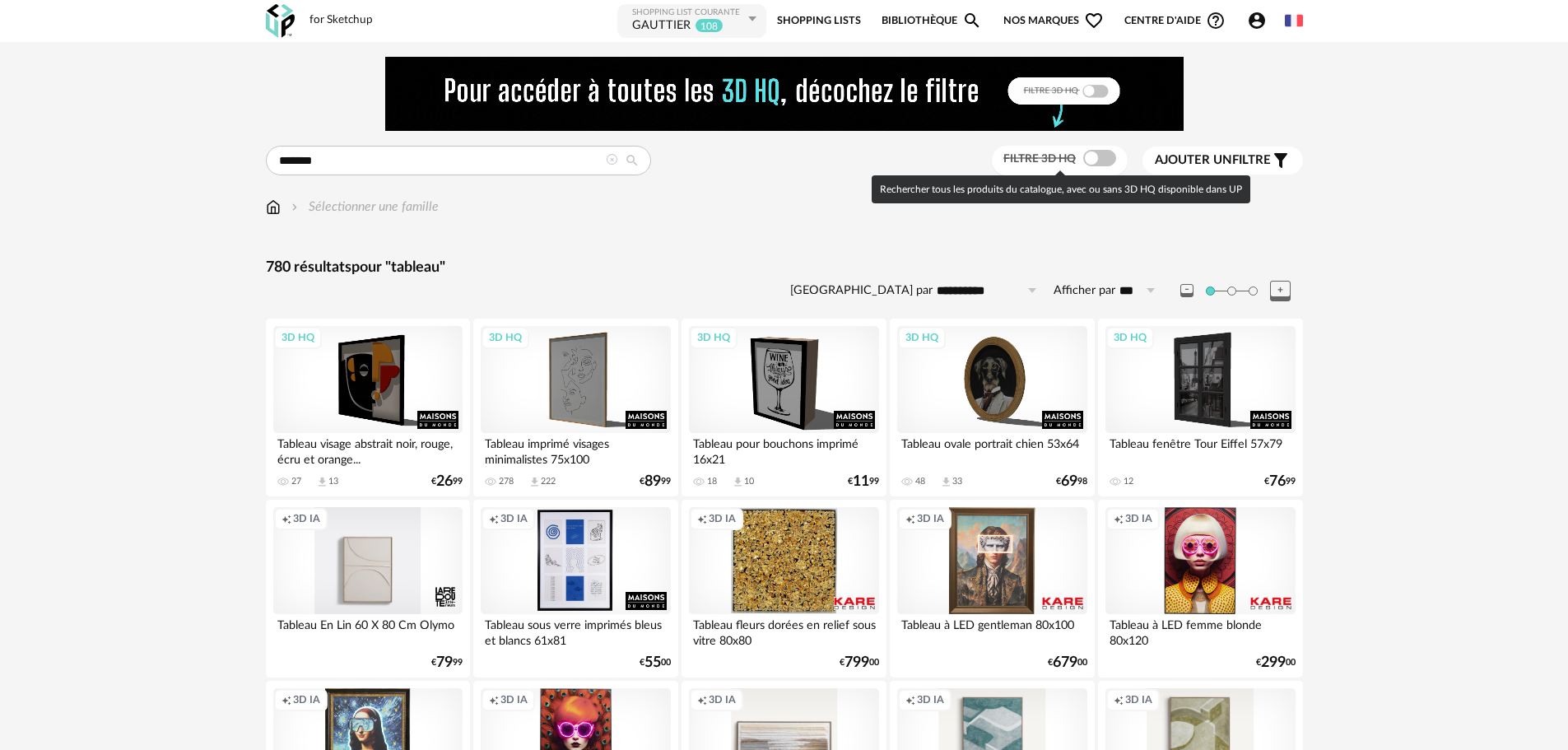
click at [1105, 150] on span at bounding box center [1099, 159] width 33 height 17
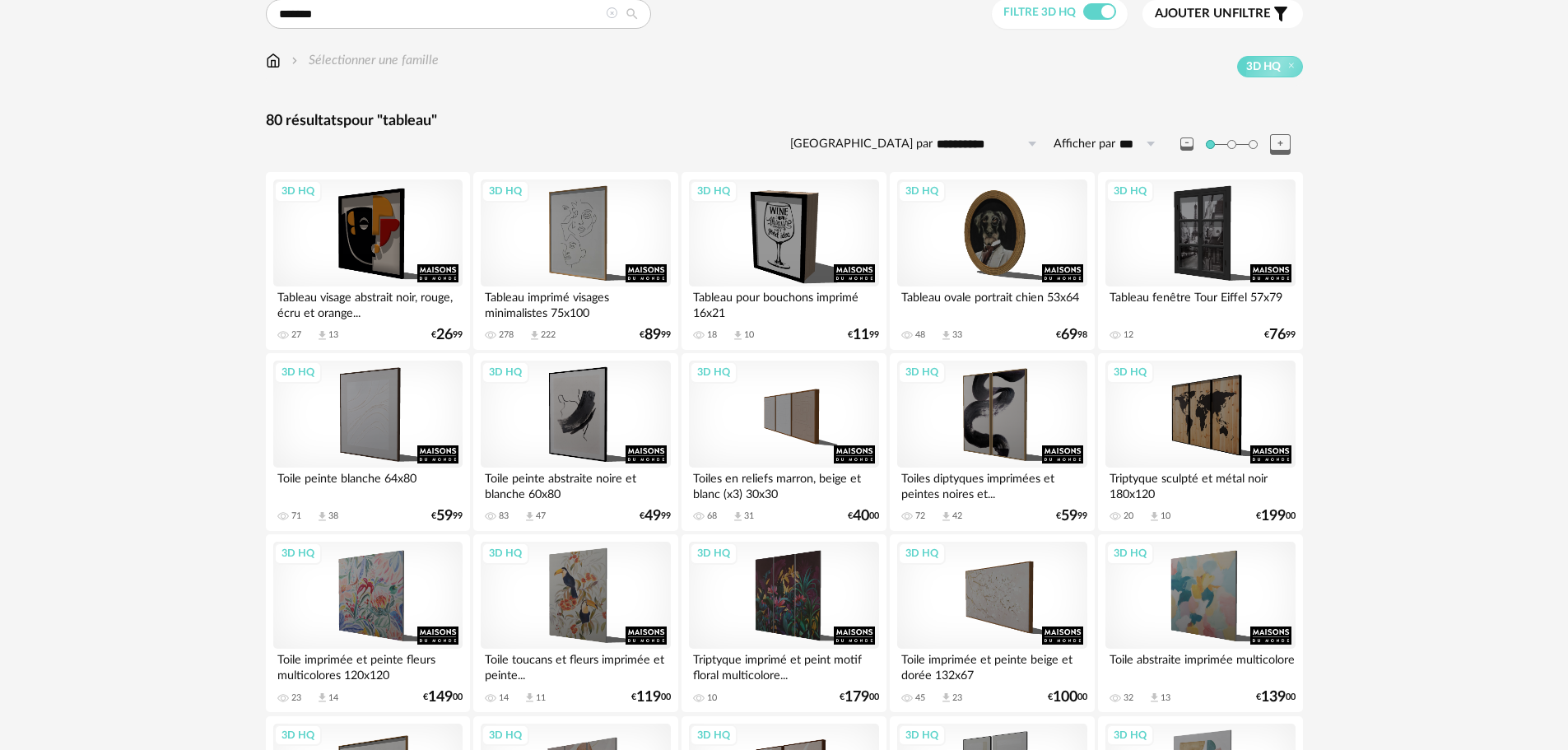
scroll to position [65, 0]
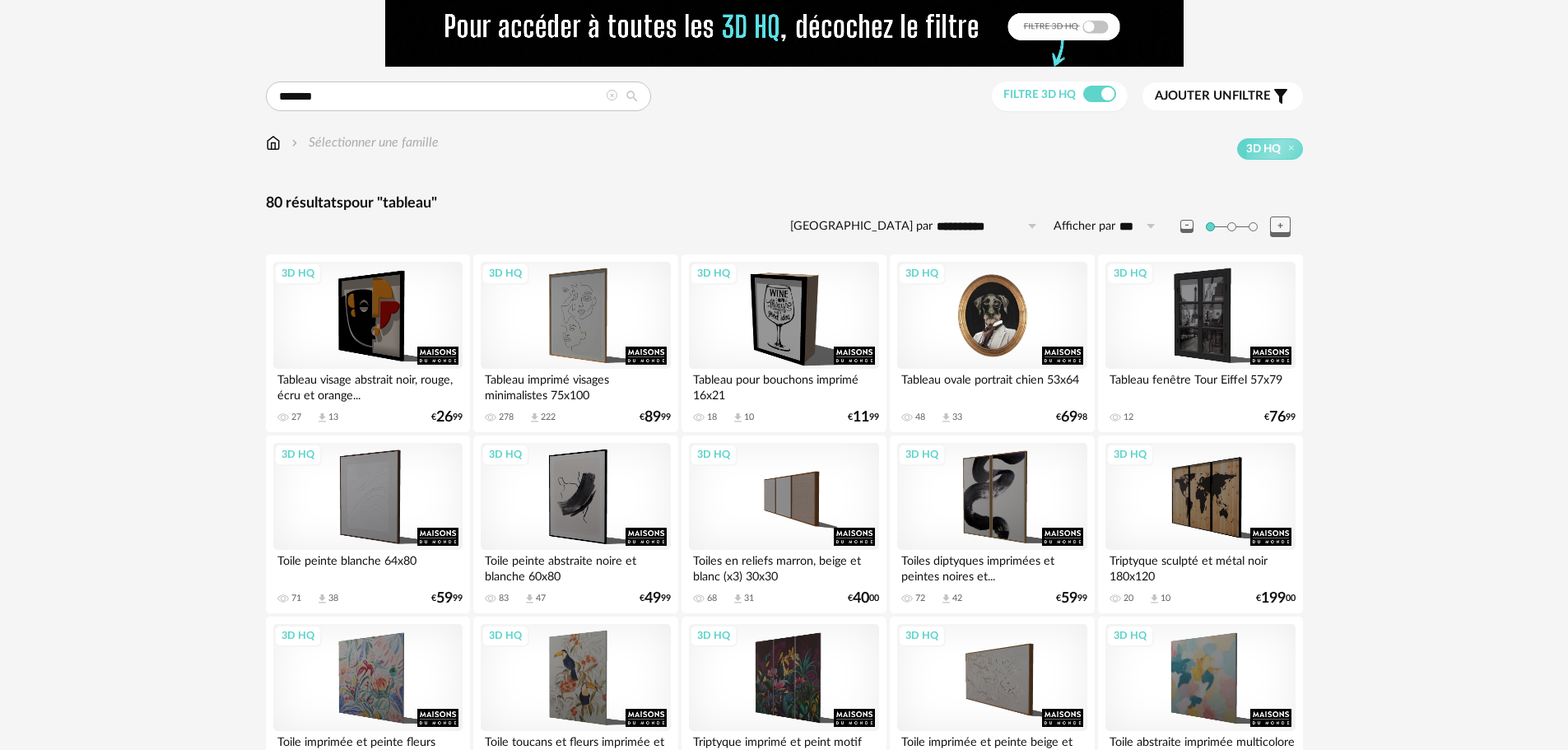
click at [976, 321] on div "3D HQ" at bounding box center [992, 315] width 190 height 107
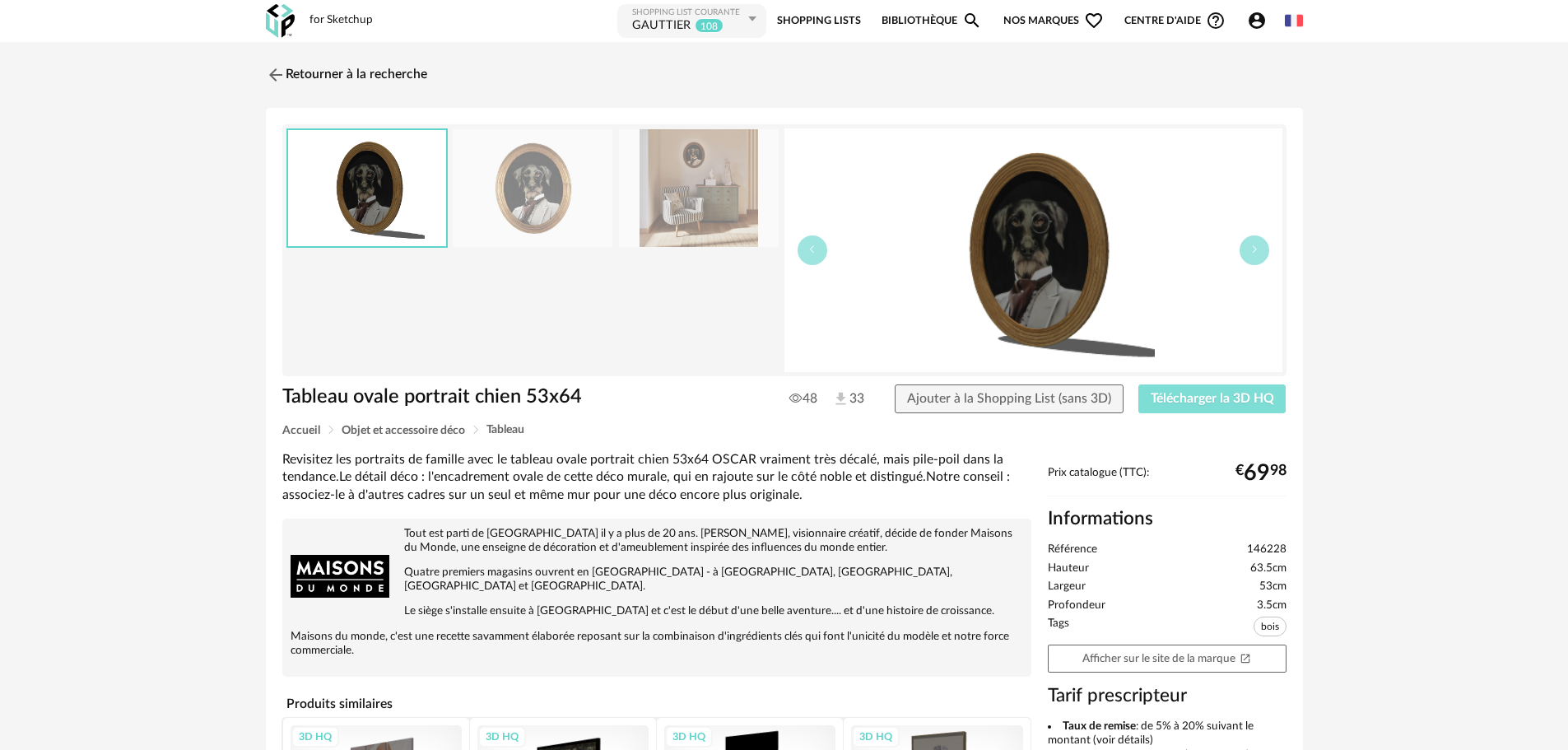
click at [1184, 400] on span "Télécharger la 3D HQ" at bounding box center [1212, 398] width 123 height 13
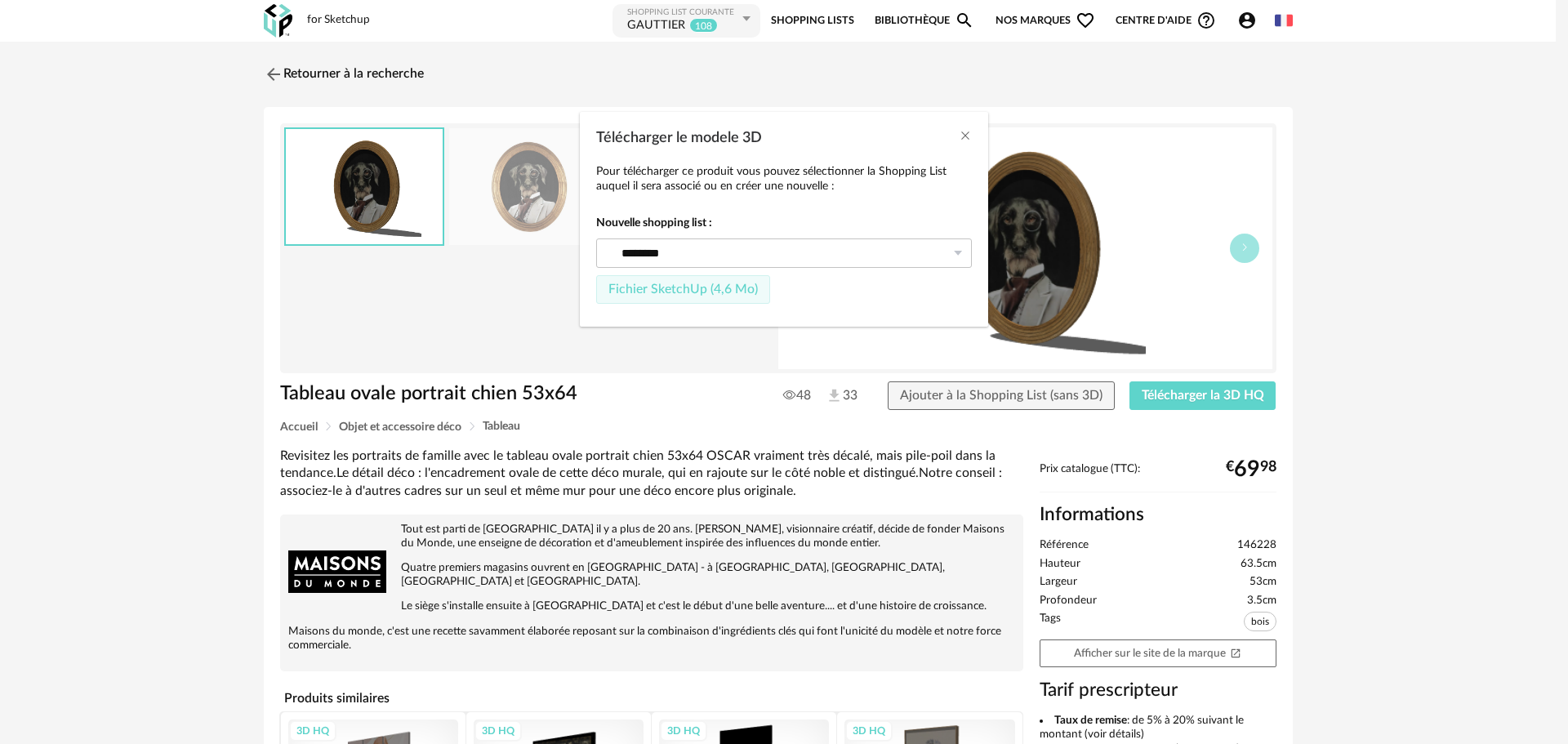
click at [692, 290] on span "Fichier SketchUp (4,6 Mo)" at bounding box center [683, 290] width 150 height 13
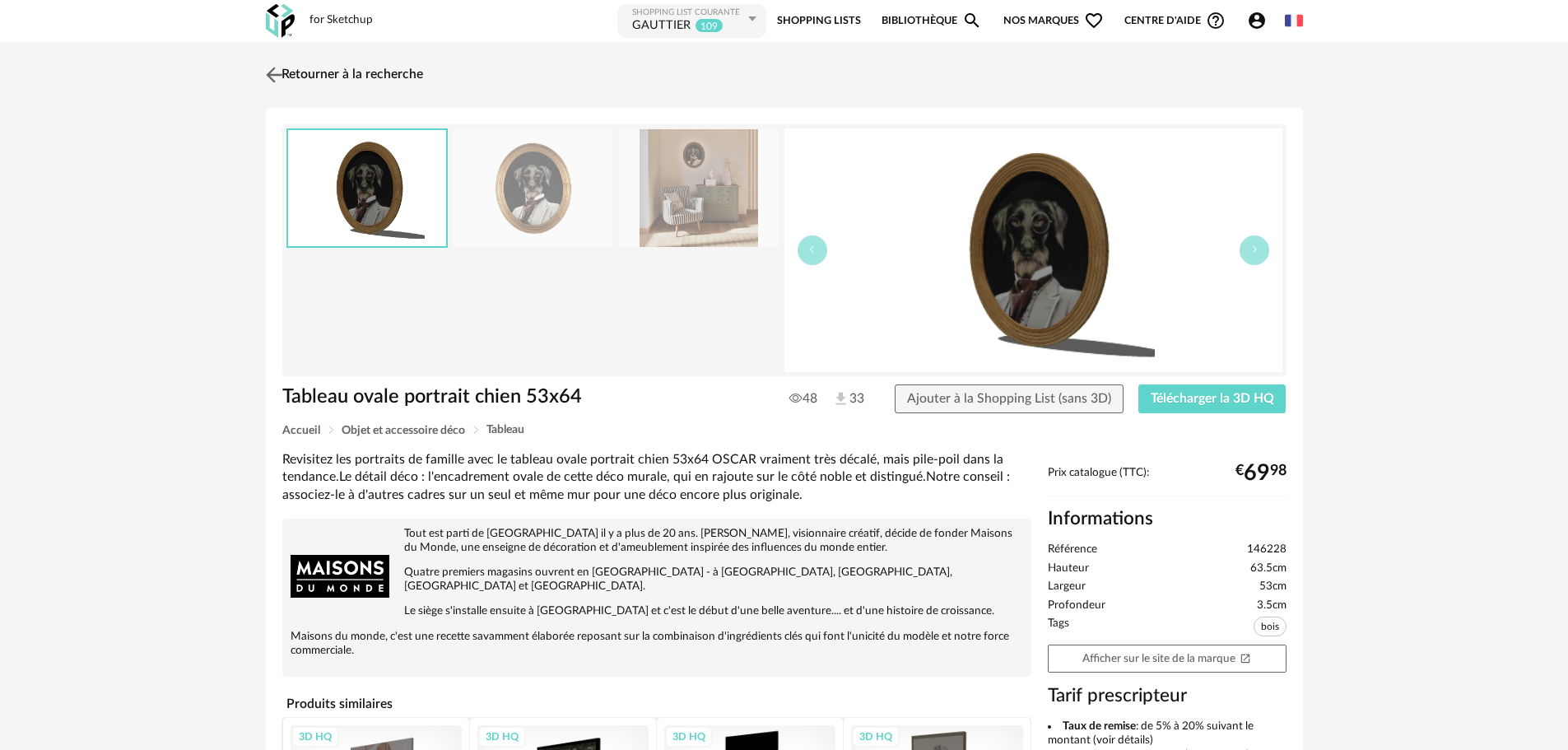
click at [271, 74] on img at bounding box center [273, 75] width 23 height 23
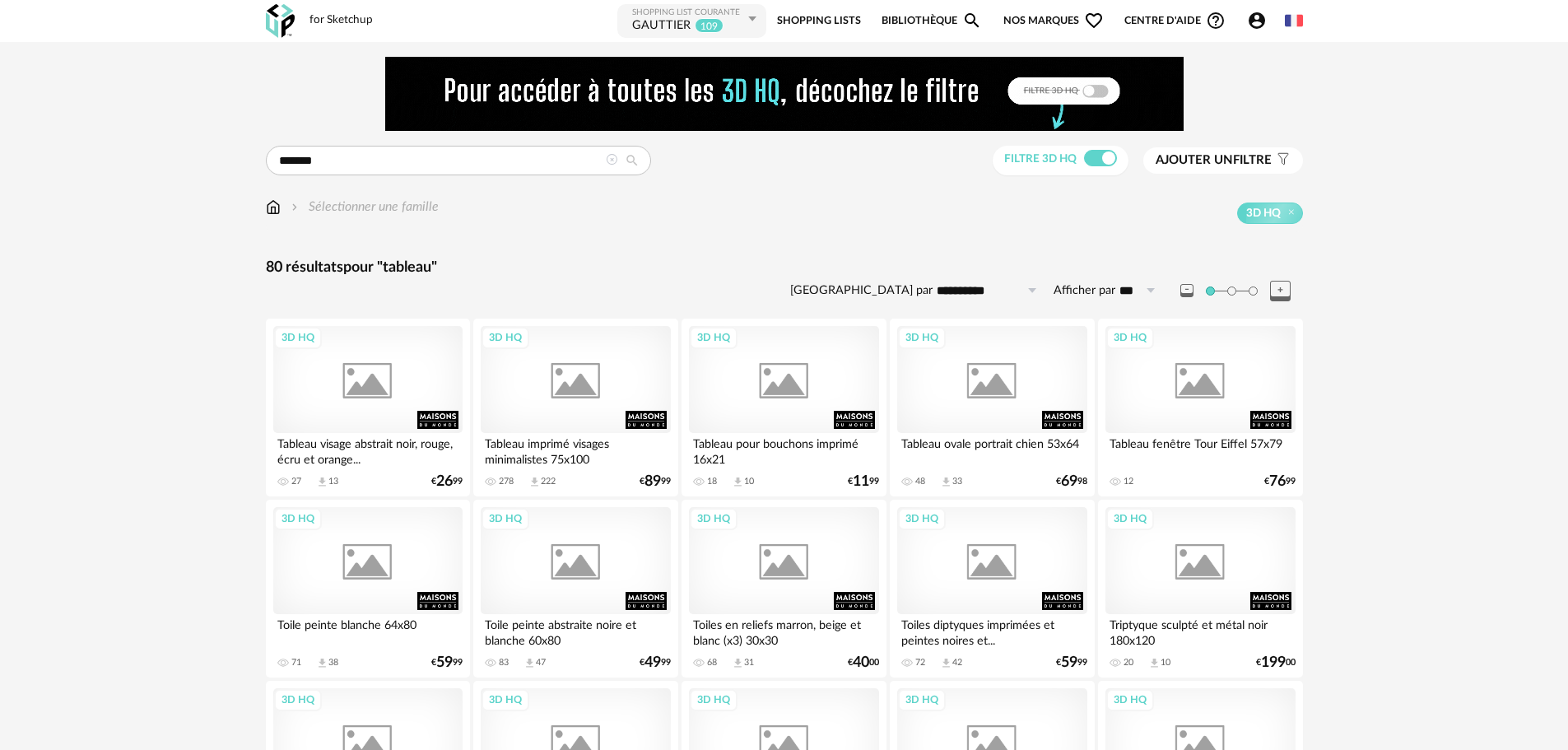
scroll to position [65, 0]
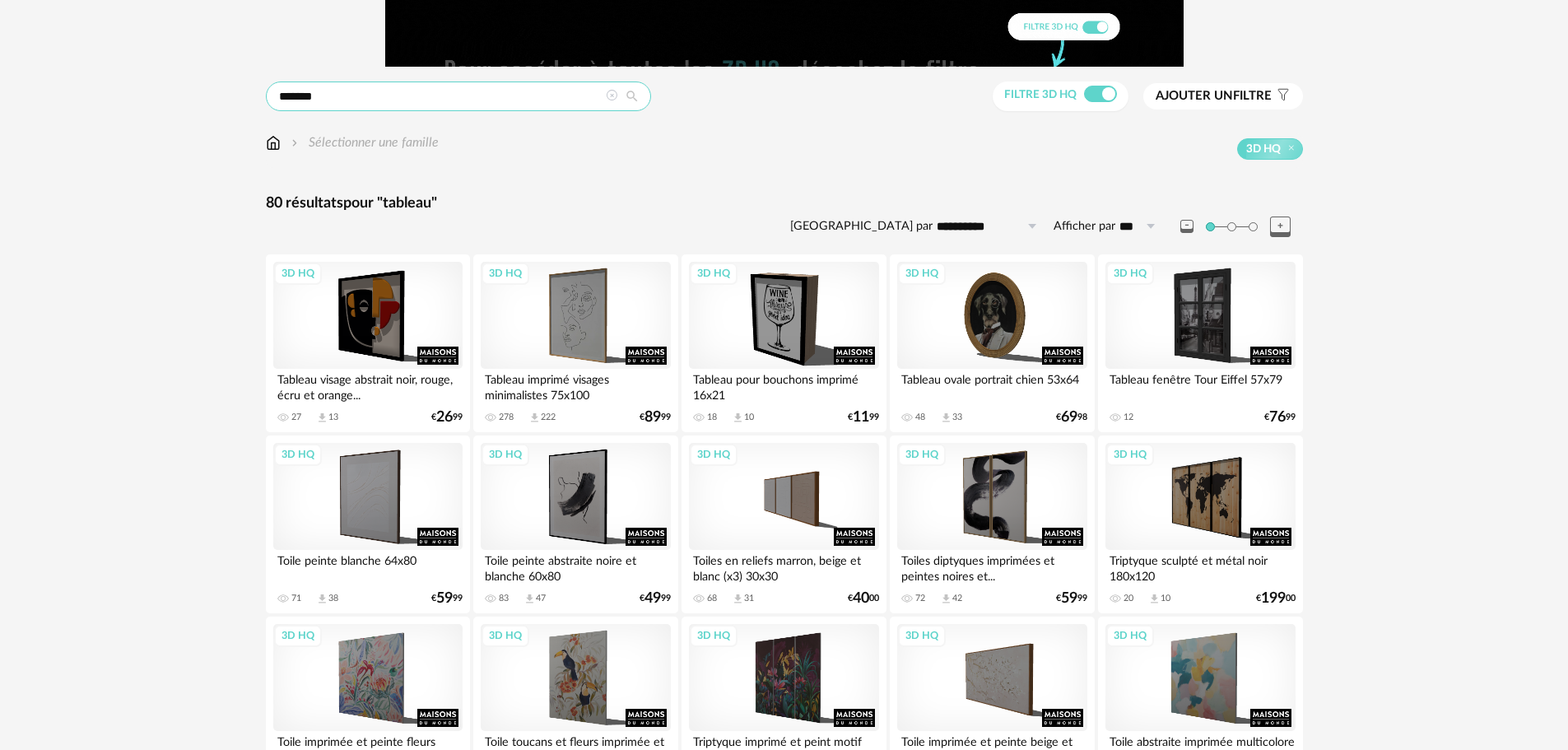
click at [385, 96] on input "*******" at bounding box center [458, 96] width 385 height 29
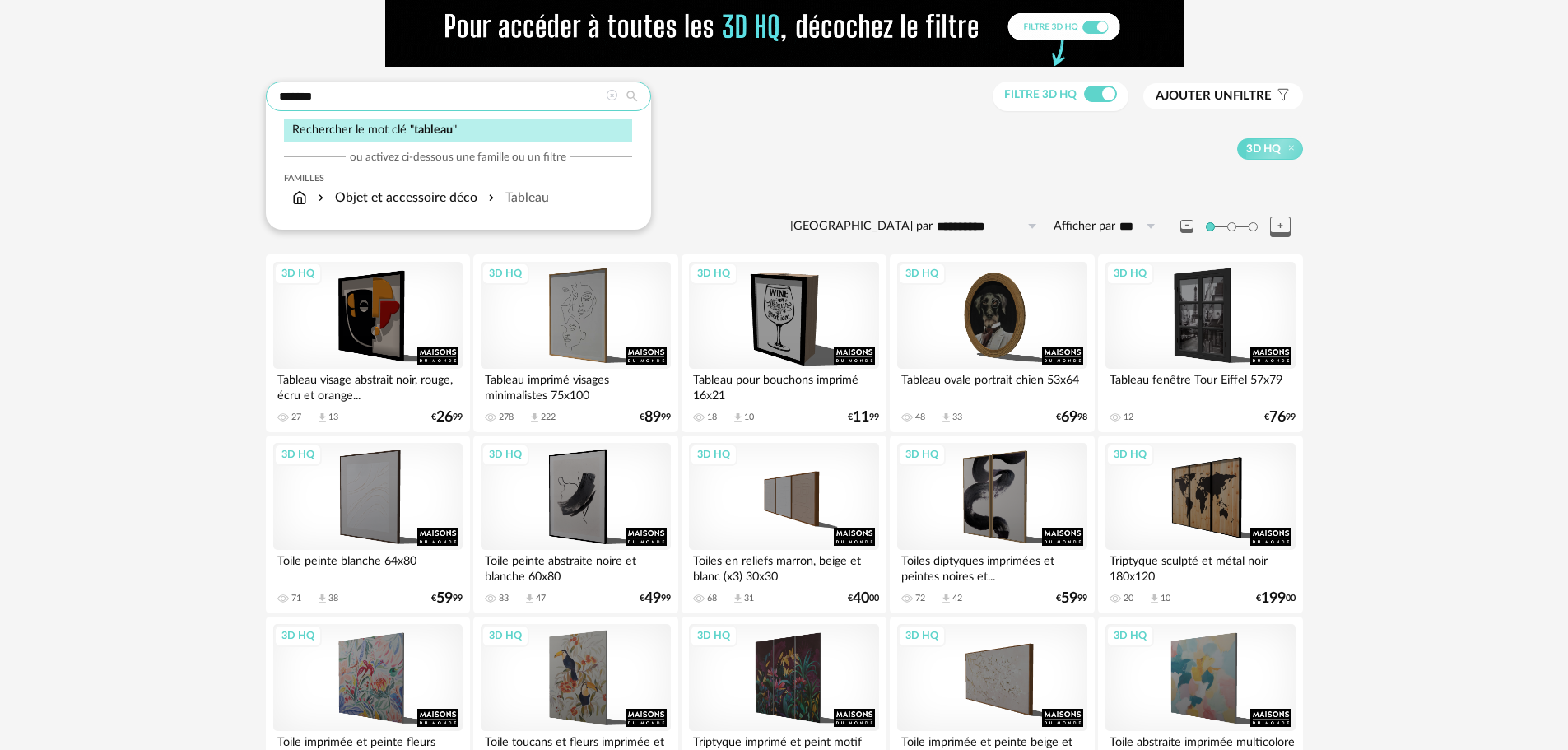
drag, startPoint x: 385, startPoint y: 96, endPoint x: 236, endPoint y: 112, distance: 149.9
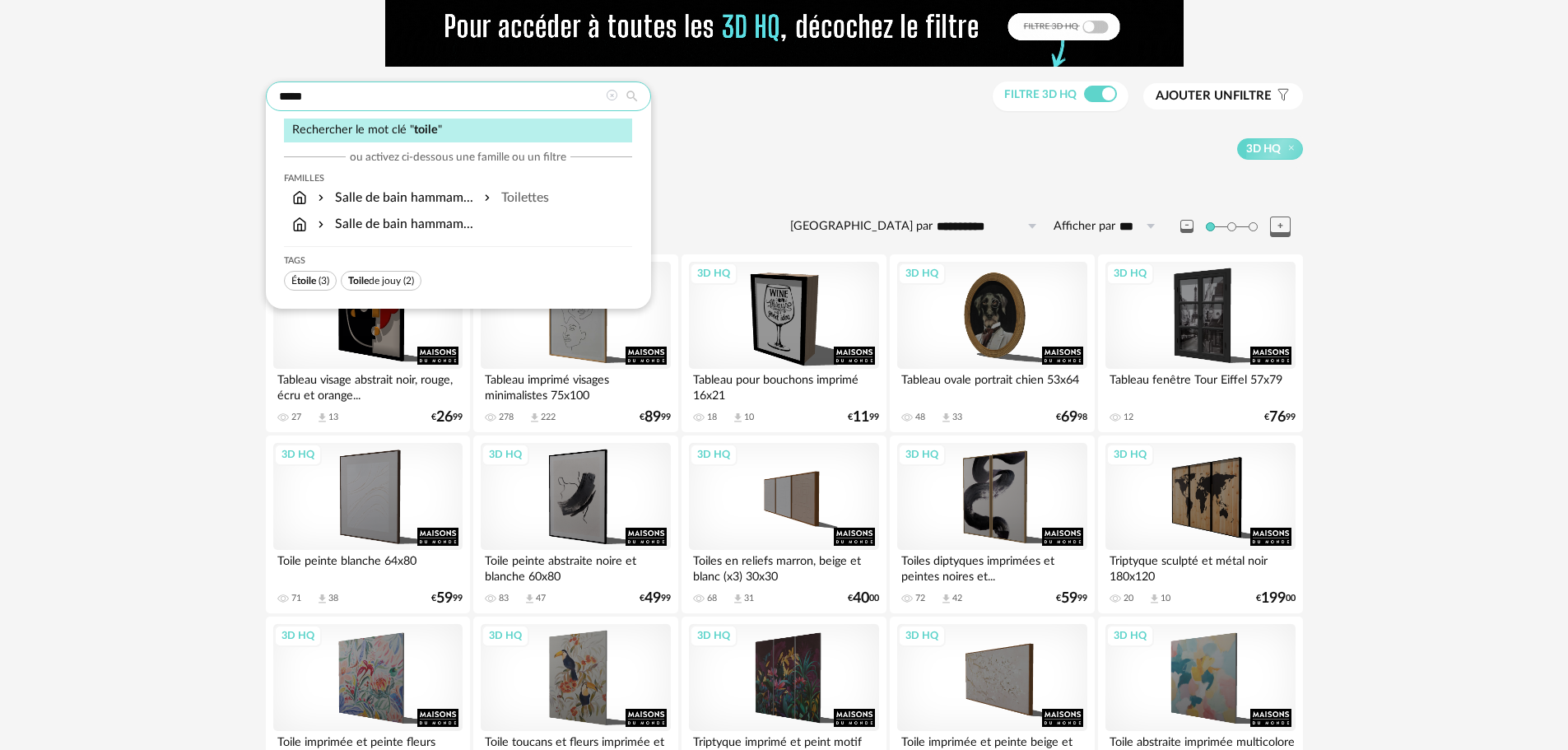
type input "*****"
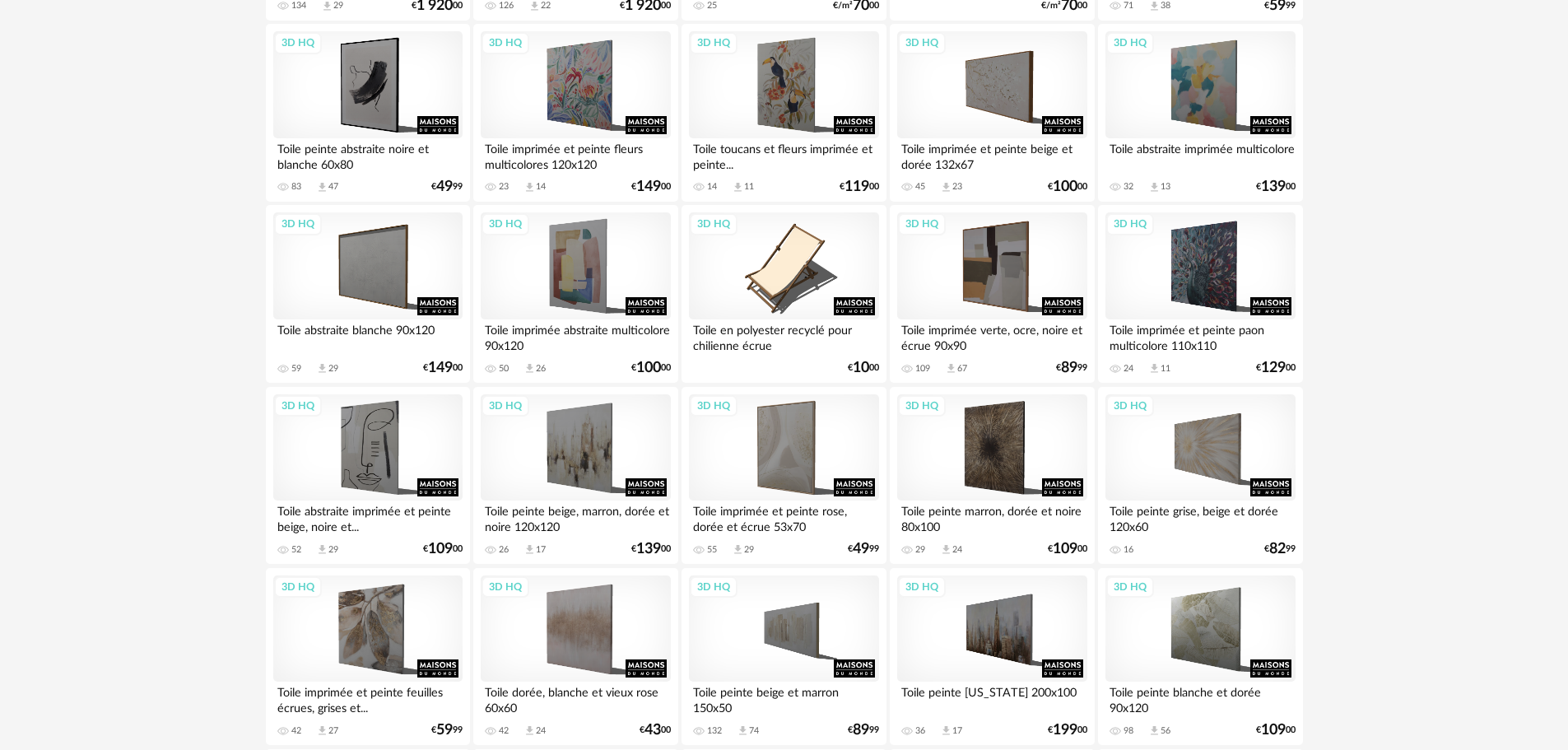
scroll to position [311, 0]
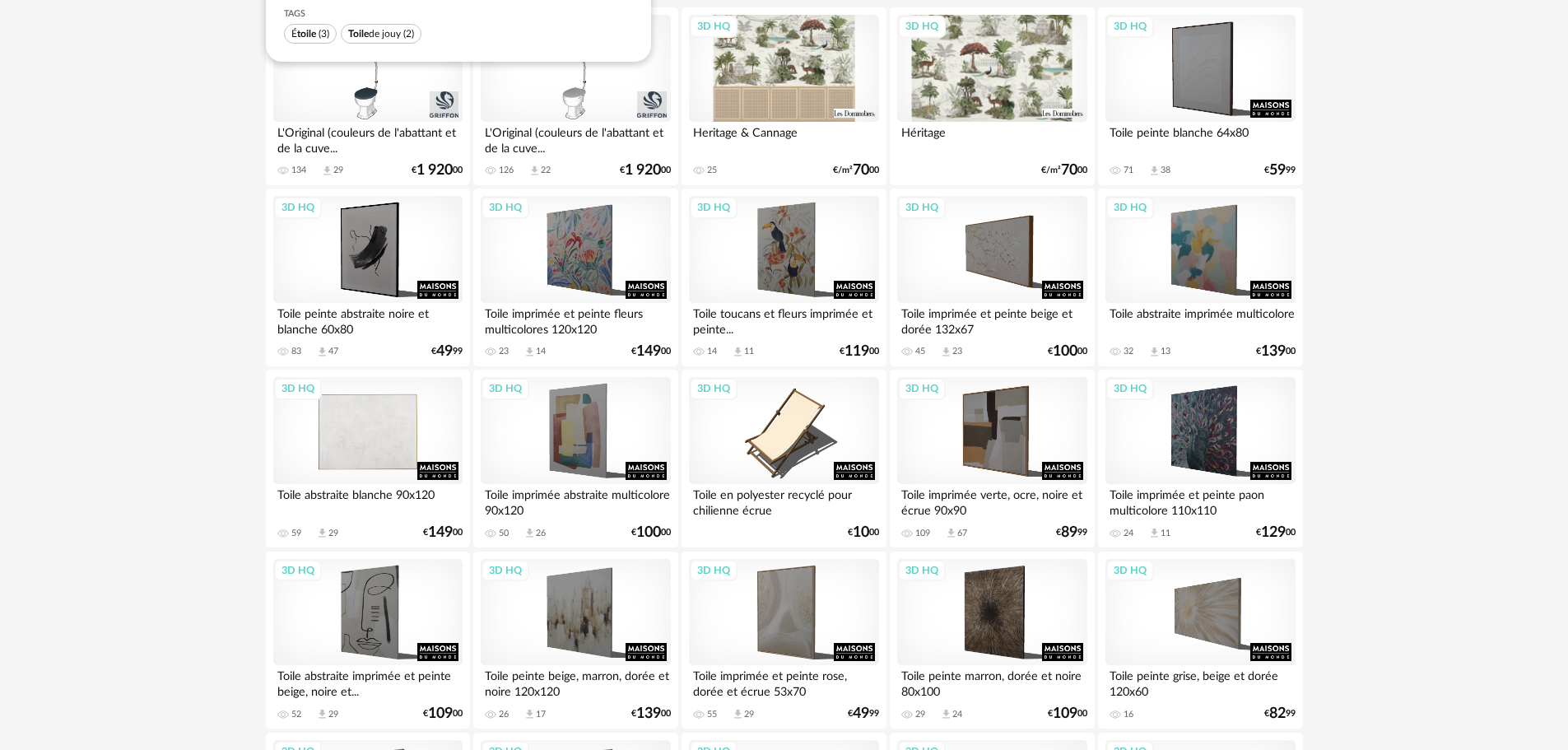
click at [377, 436] on div "3D HQ" at bounding box center [368, 431] width 190 height 107
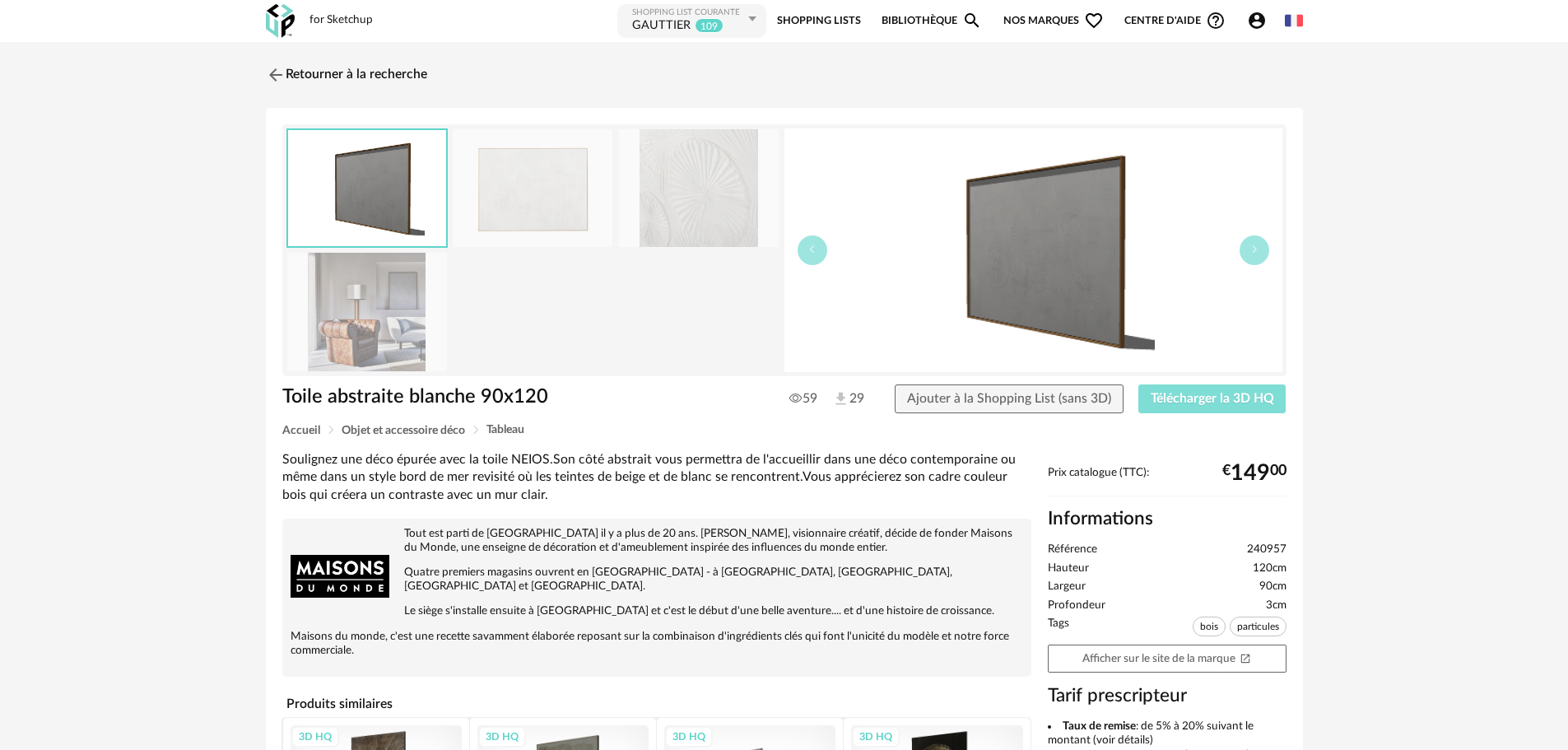
click at [1183, 403] on span "Télécharger la 3D HQ" at bounding box center [1212, 398] width 123 height 13
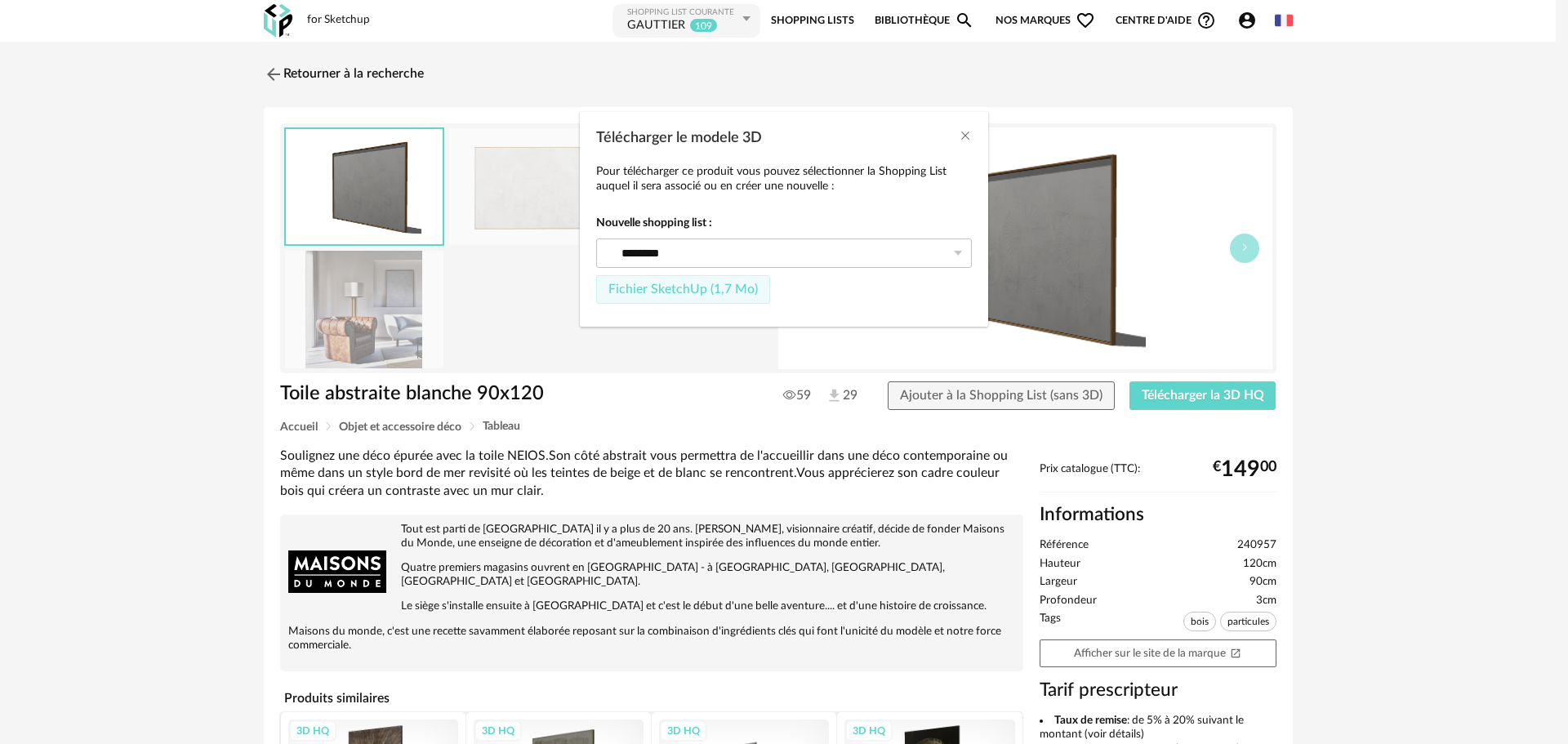
click at [698, 294] on span "Fichier SketchUp (1,7 Mo)" at bounding box center [683, 290] width 150 height 13
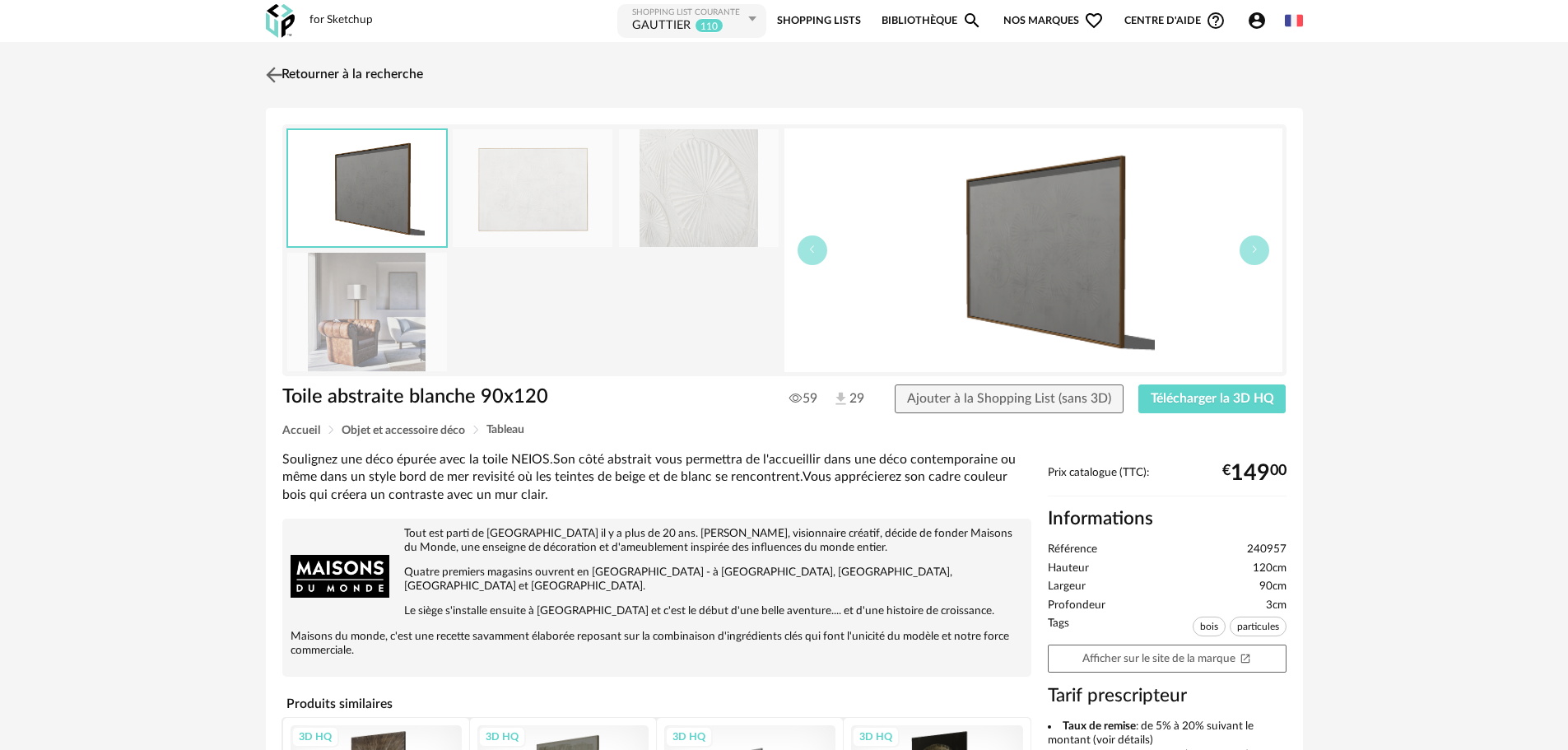
click at [274, 74] on img at bounding box center [273, 75] width 23 height 23
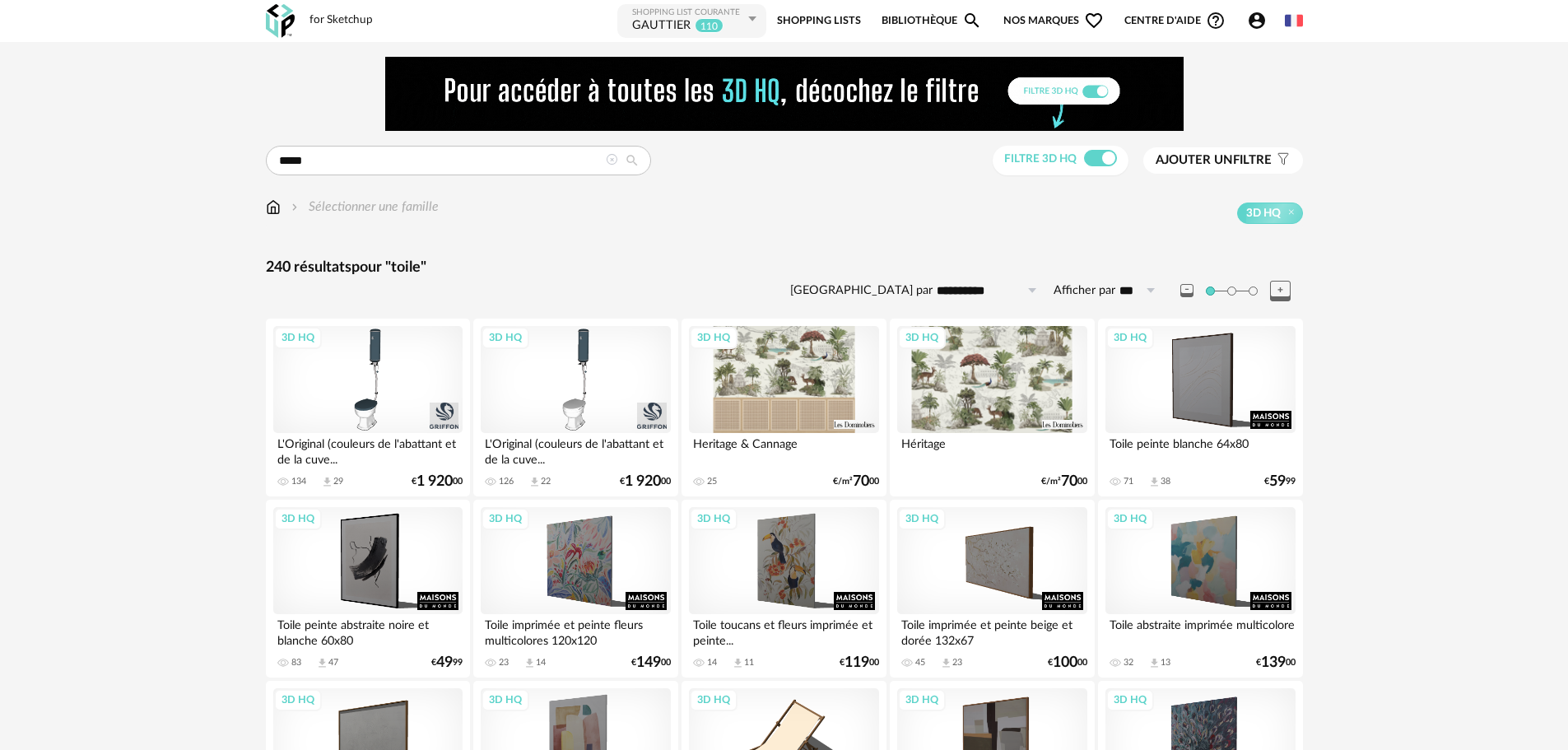
click at [273, 201] on img at bounding box center [273, 207] width 15 height 19
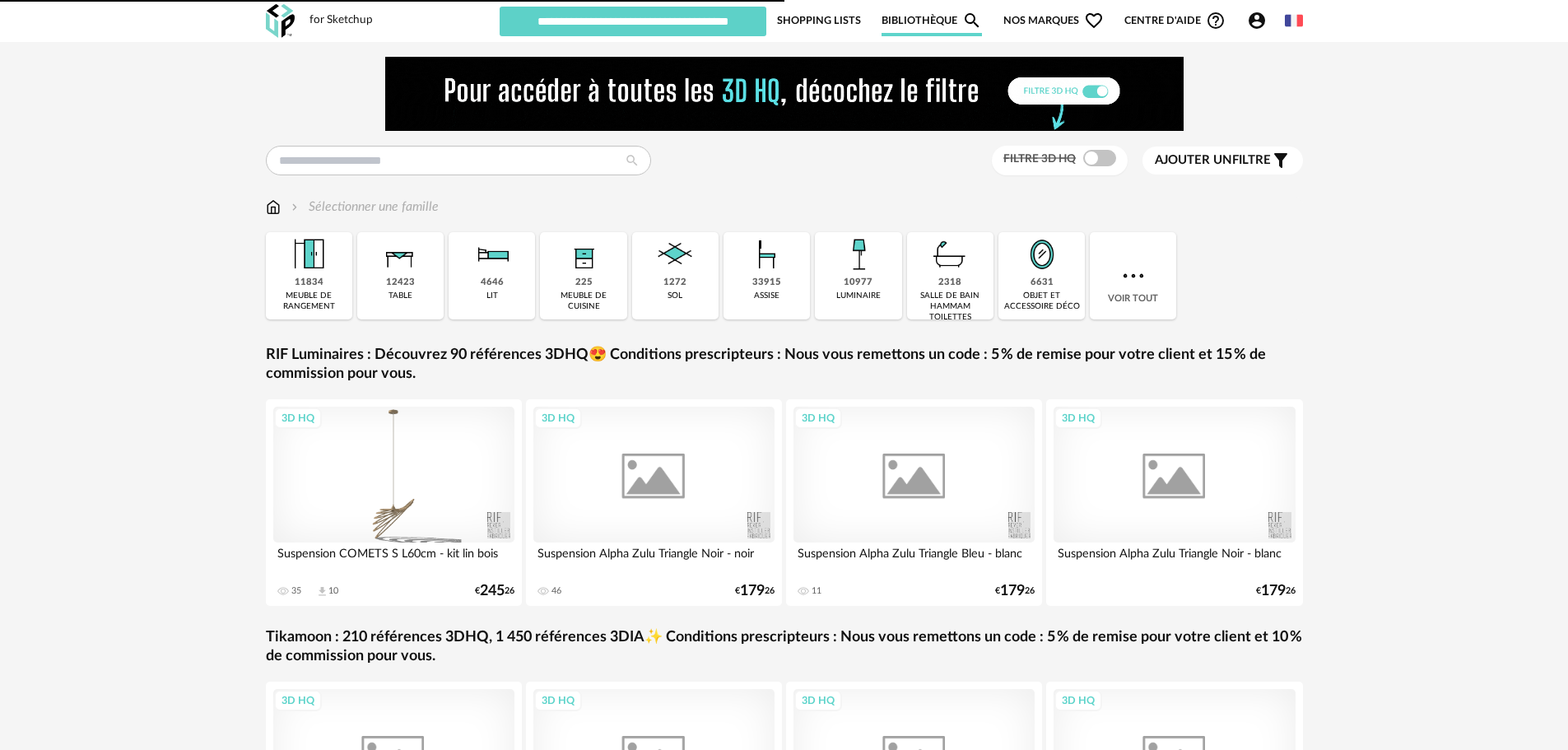
type input "********"
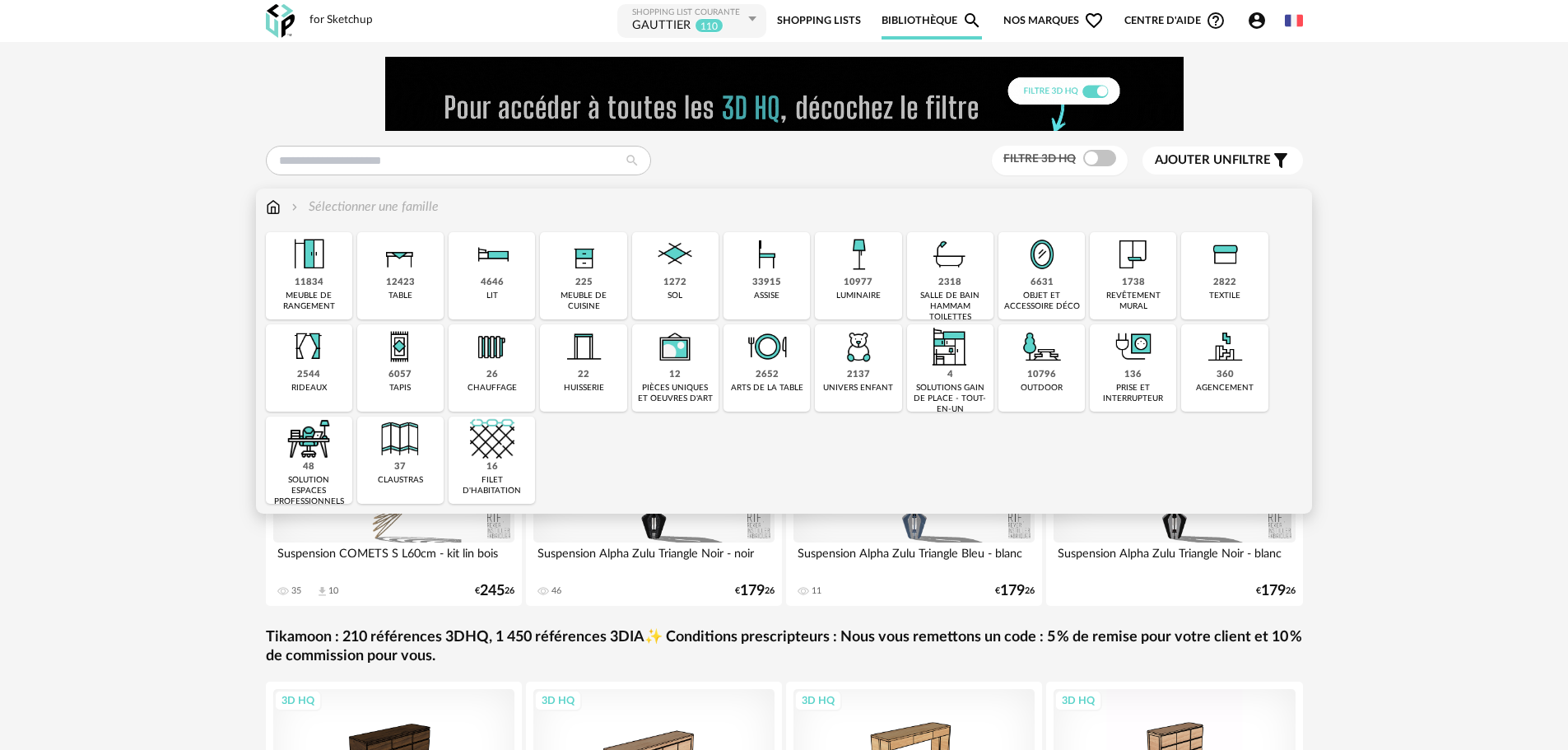
click at [1220, 287] on div "2822" at bounding box center [1224, 283] width 23 height 13
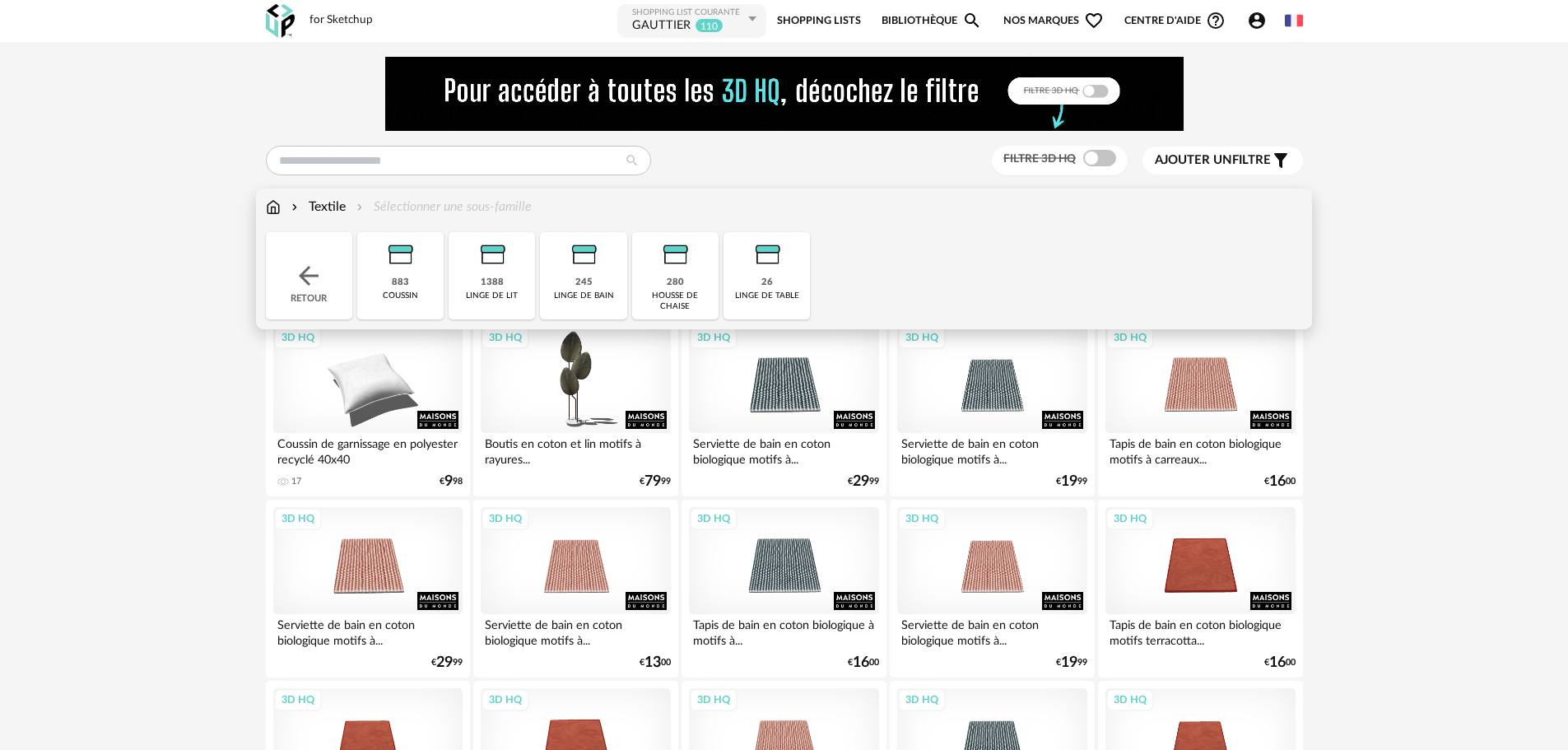
click at [518, 273] on div "1388 linge de lit" at bounding box center [491, 276] width 86 height 87
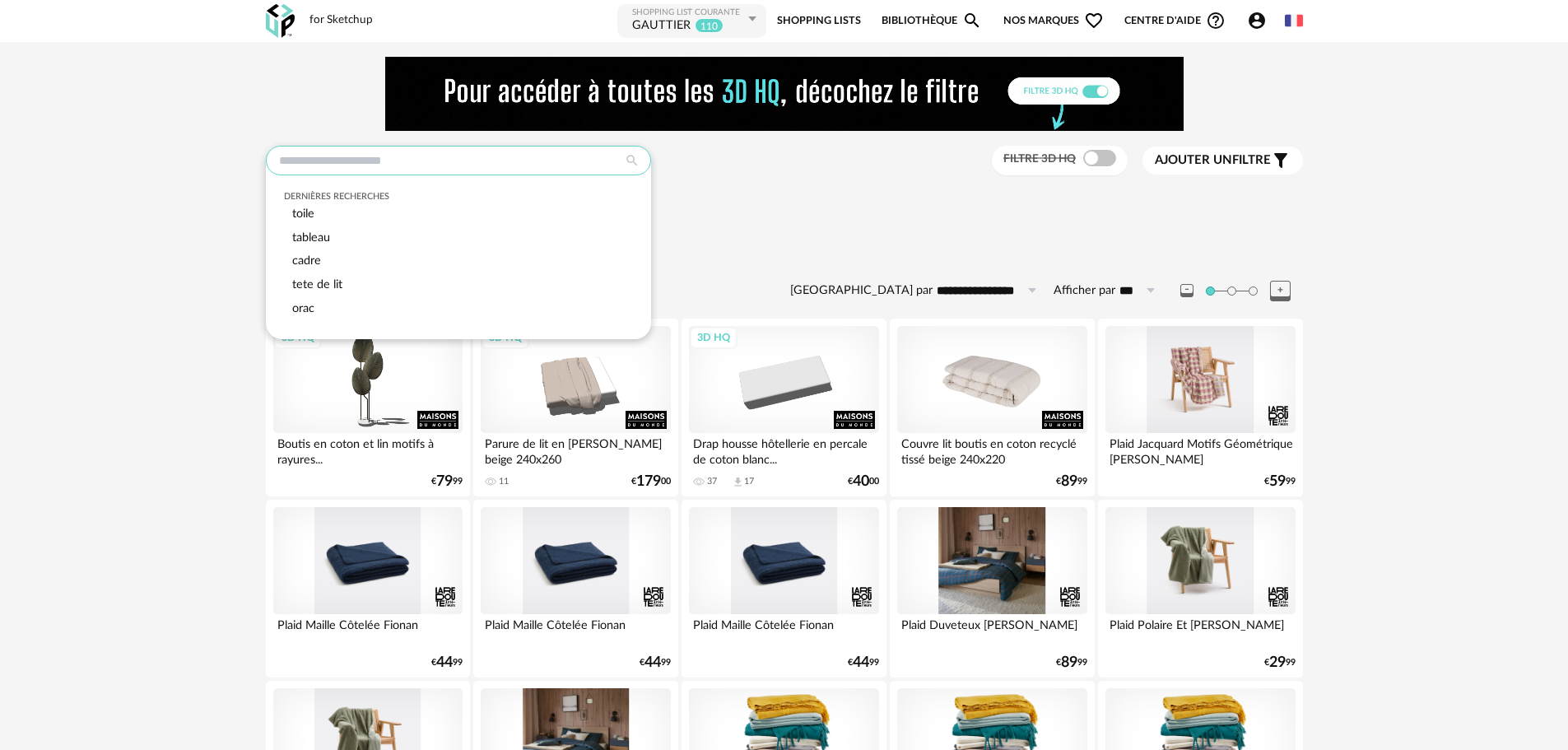
click at [413, 149] on input "text" at bounding box center [458, 160] width 385 height 29
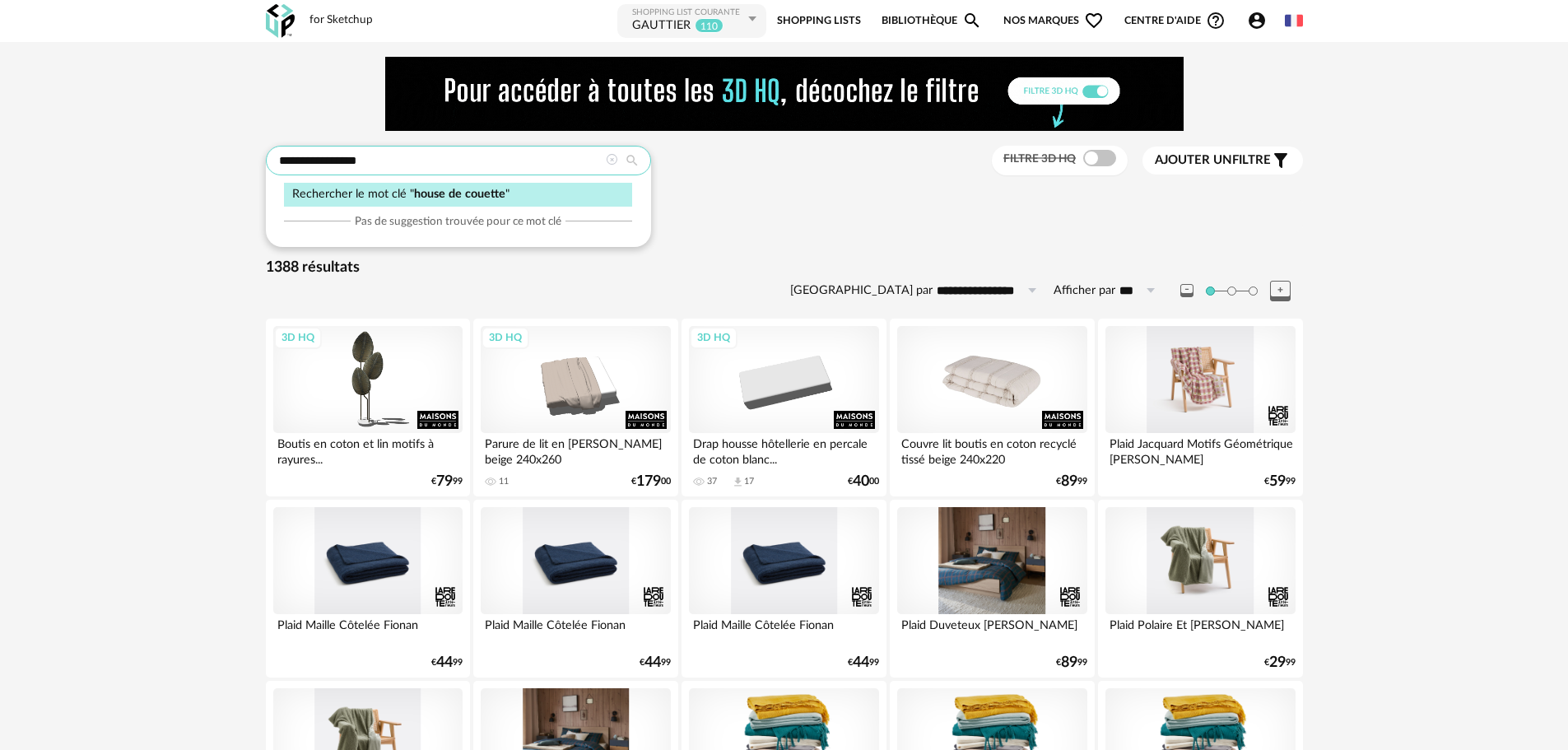
type input "**********"
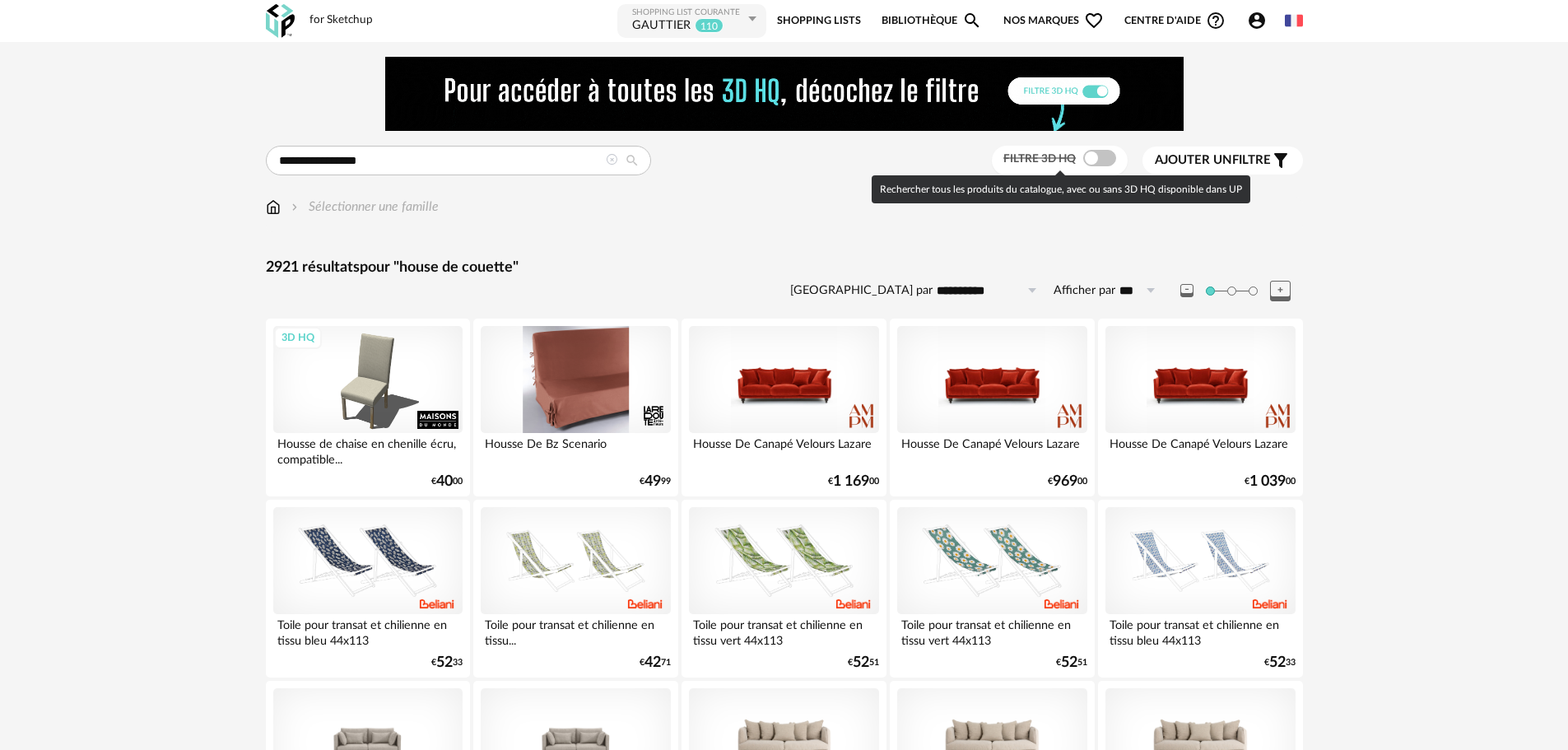
click at [1099, 163] on span at bounding box center [1099, 159] width 33 height 17
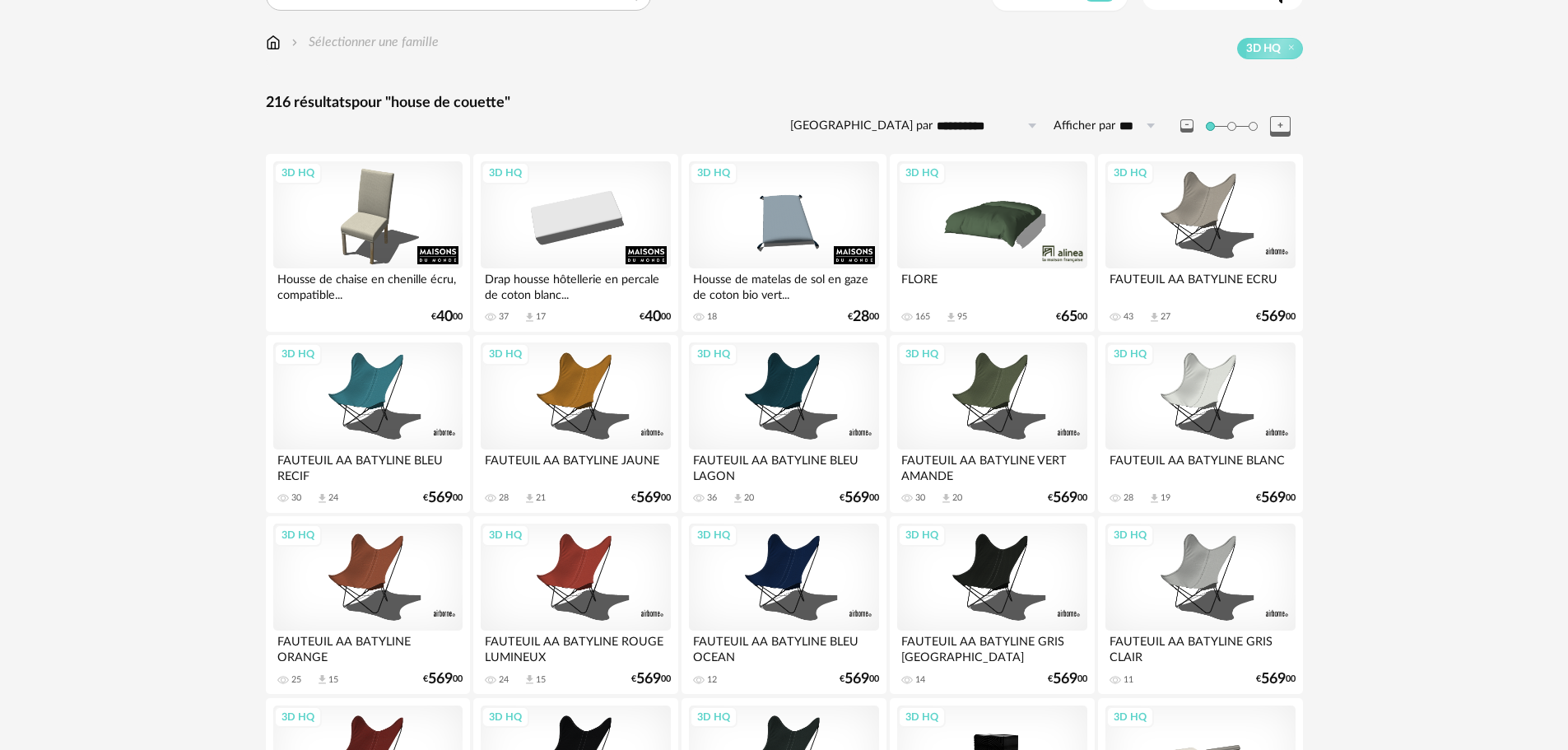
scroll to position [247, 0]
